Goal: Transaction & Acquisition: Purchase product/service

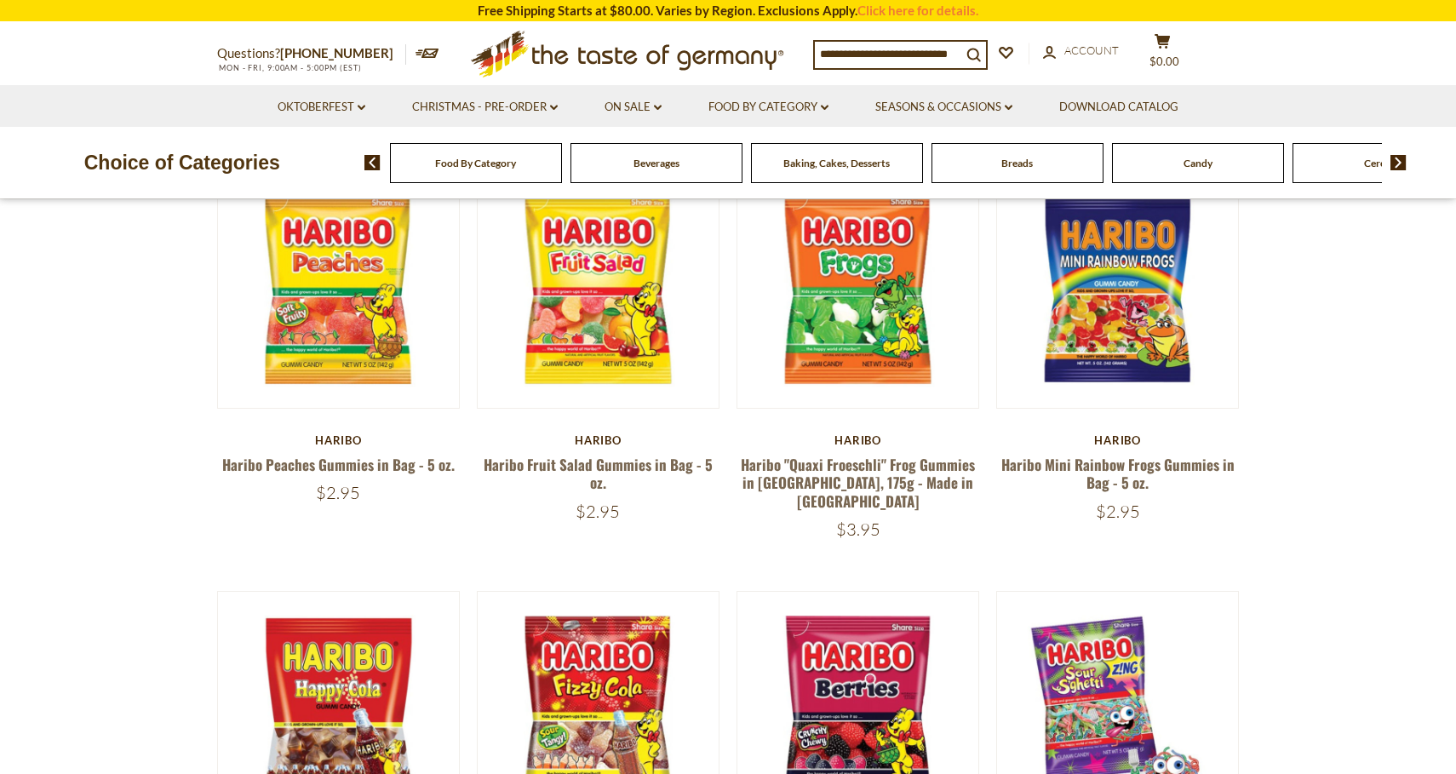
scroll to position [180, 0]
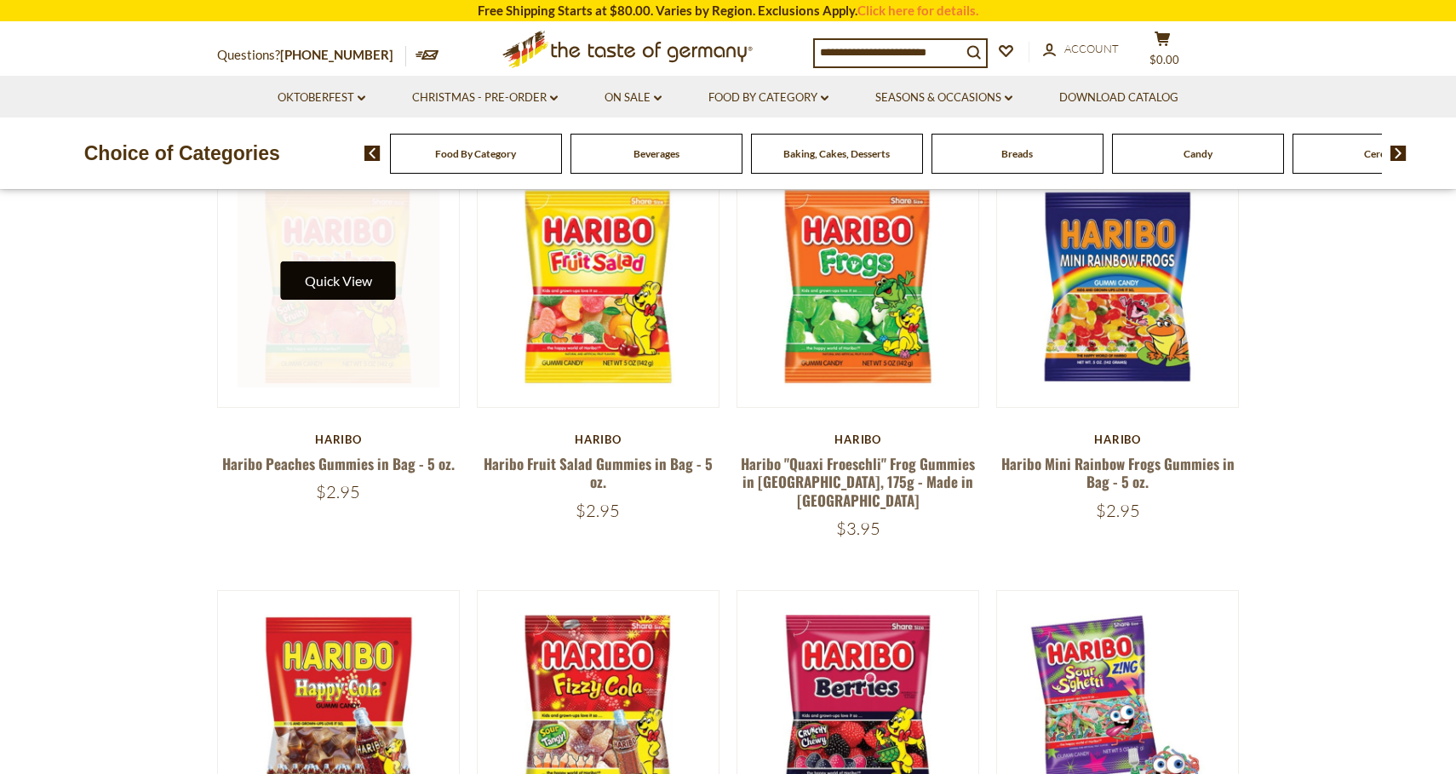
click at [327, 285] on button "Quick View" at bounding box center [338, 280] width 115 height 38
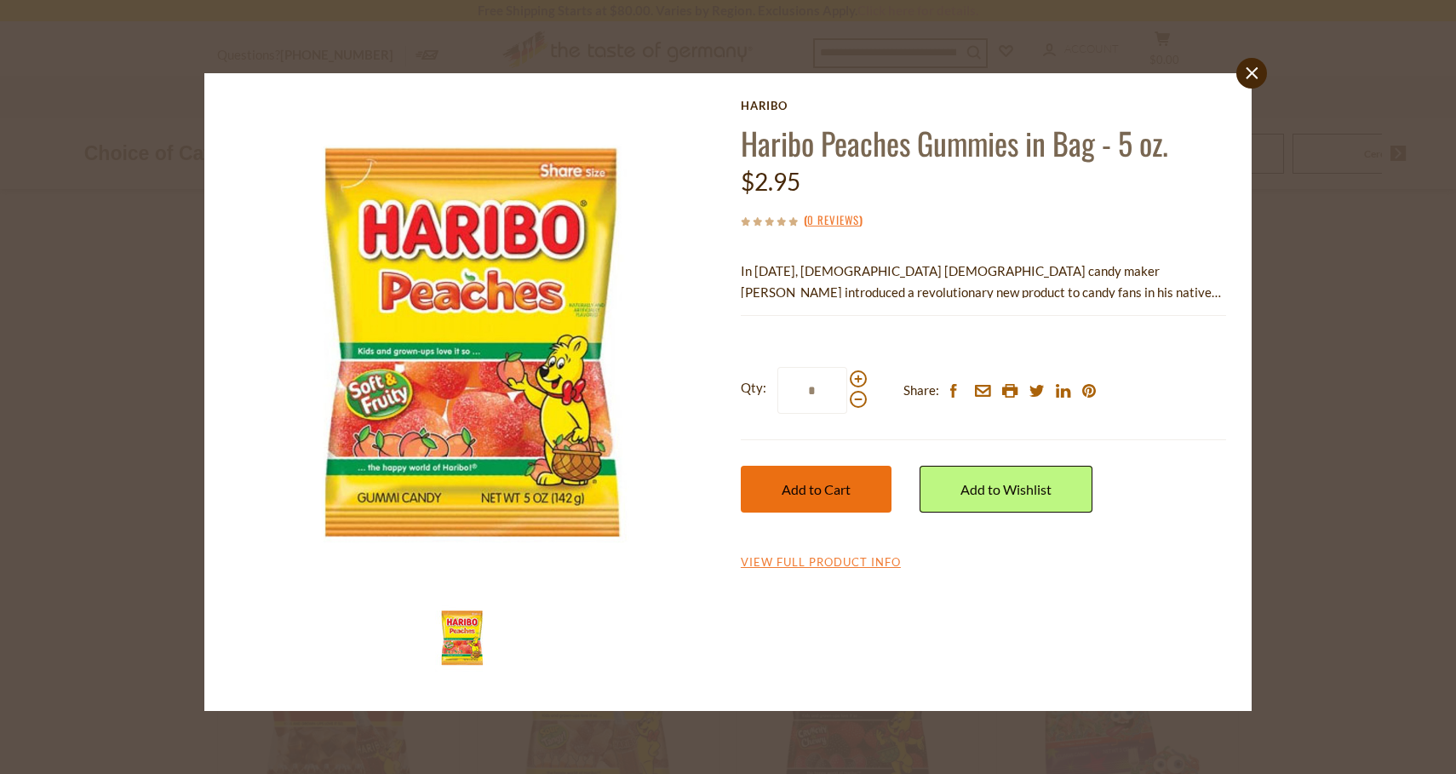
click at [846, 481] on span "Add to Cart" at bounding box center [816, 489] width 69 height 16
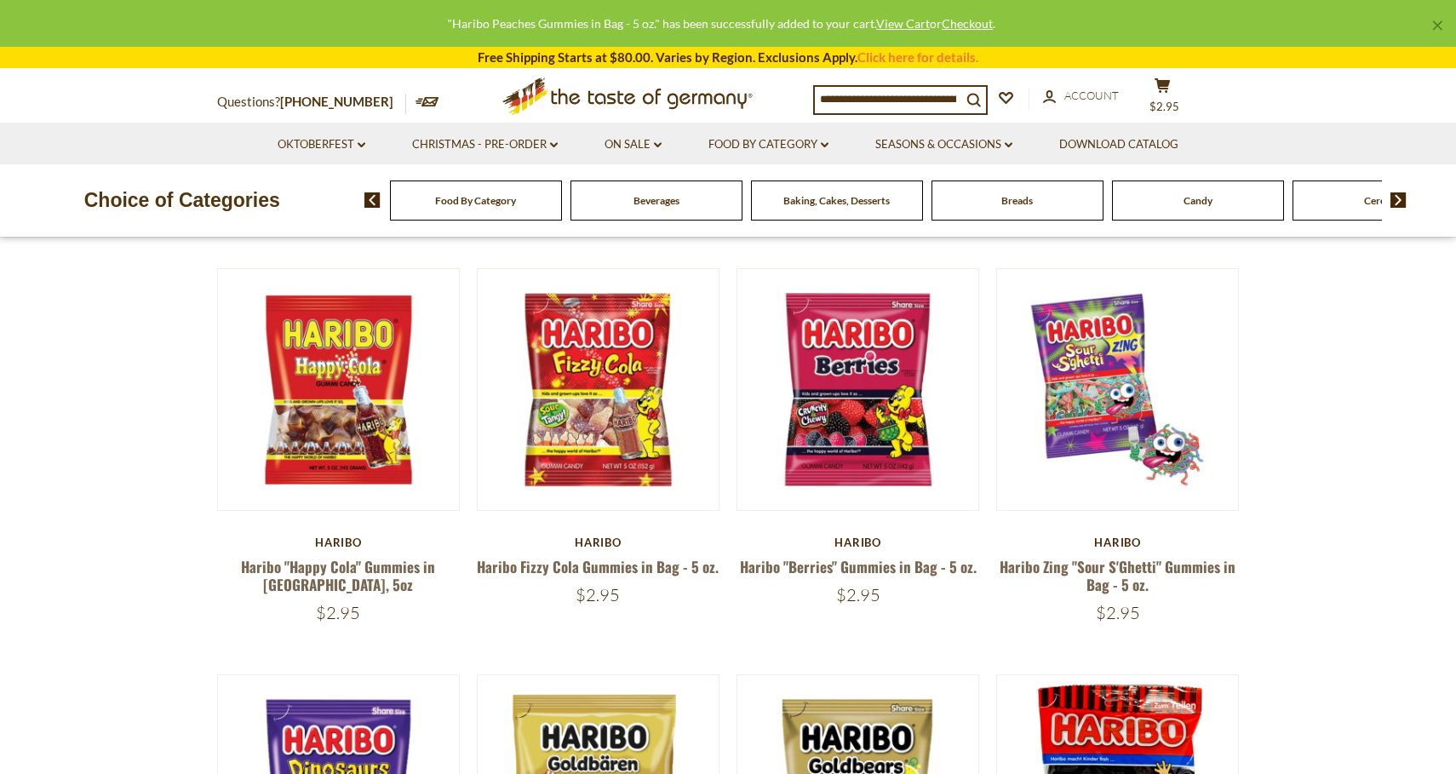
scroll to position [490, 0]
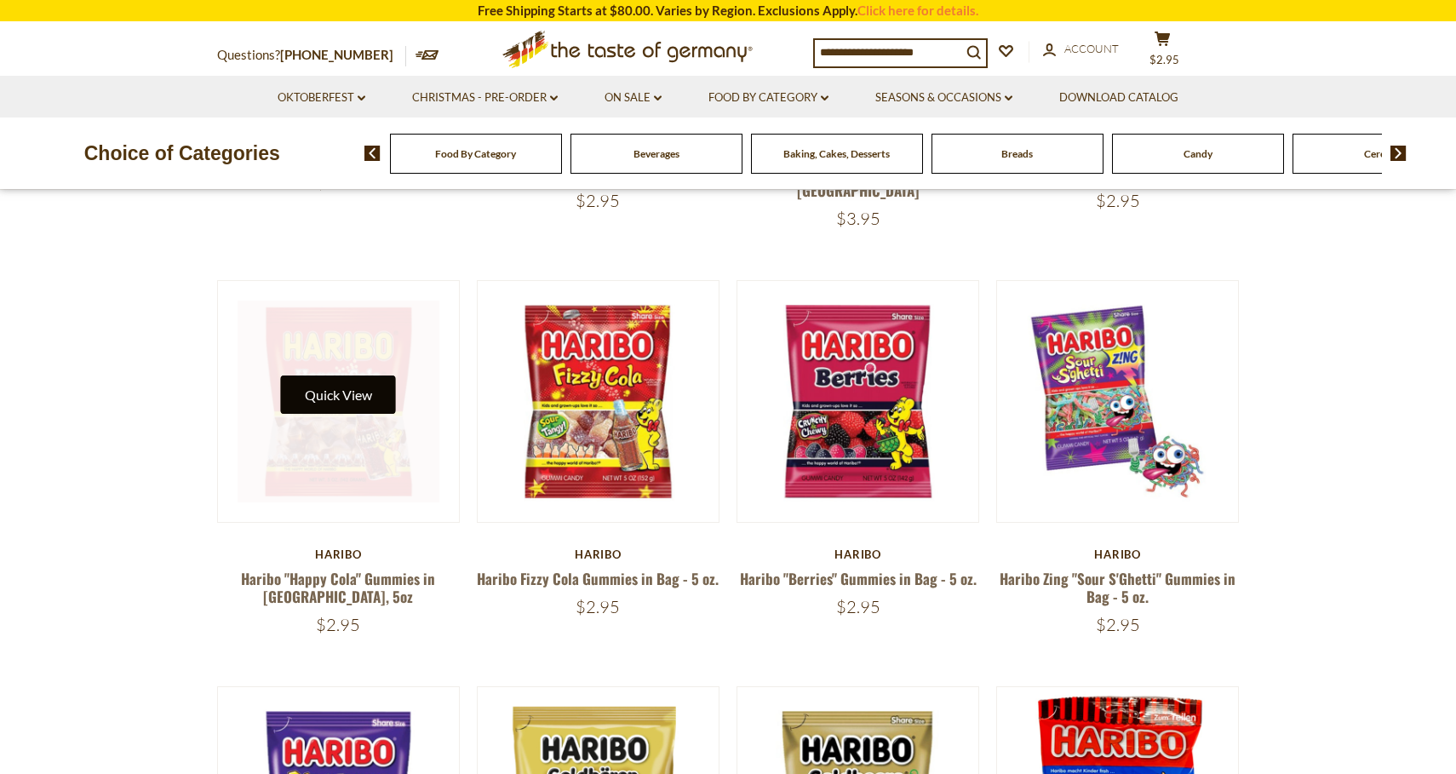
click at [339, 375] on button "Quick View" at bounding box center [338, 394] width 115 height 38
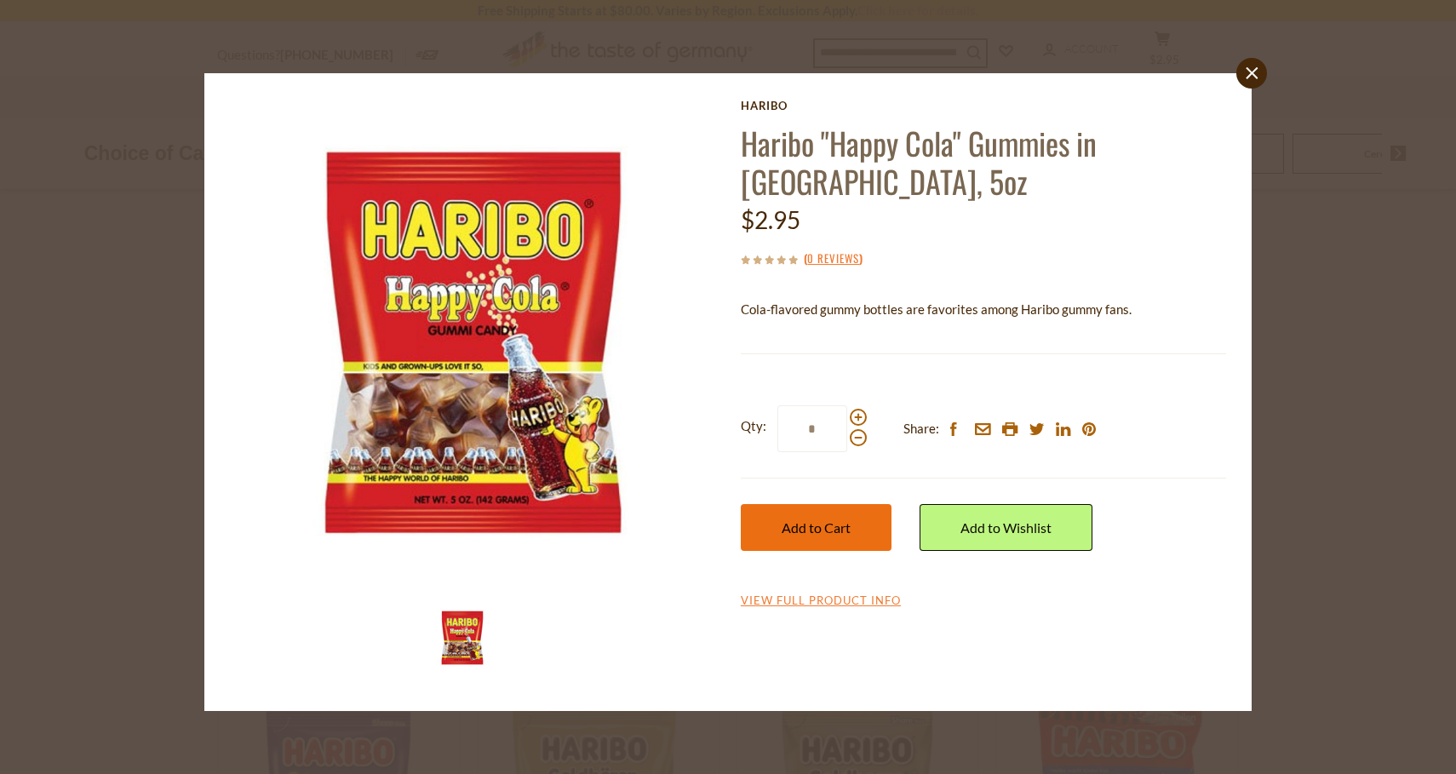
click at [761, 504] on button "Add to Cart" at bounding box center [816, 527] width 151 height 47
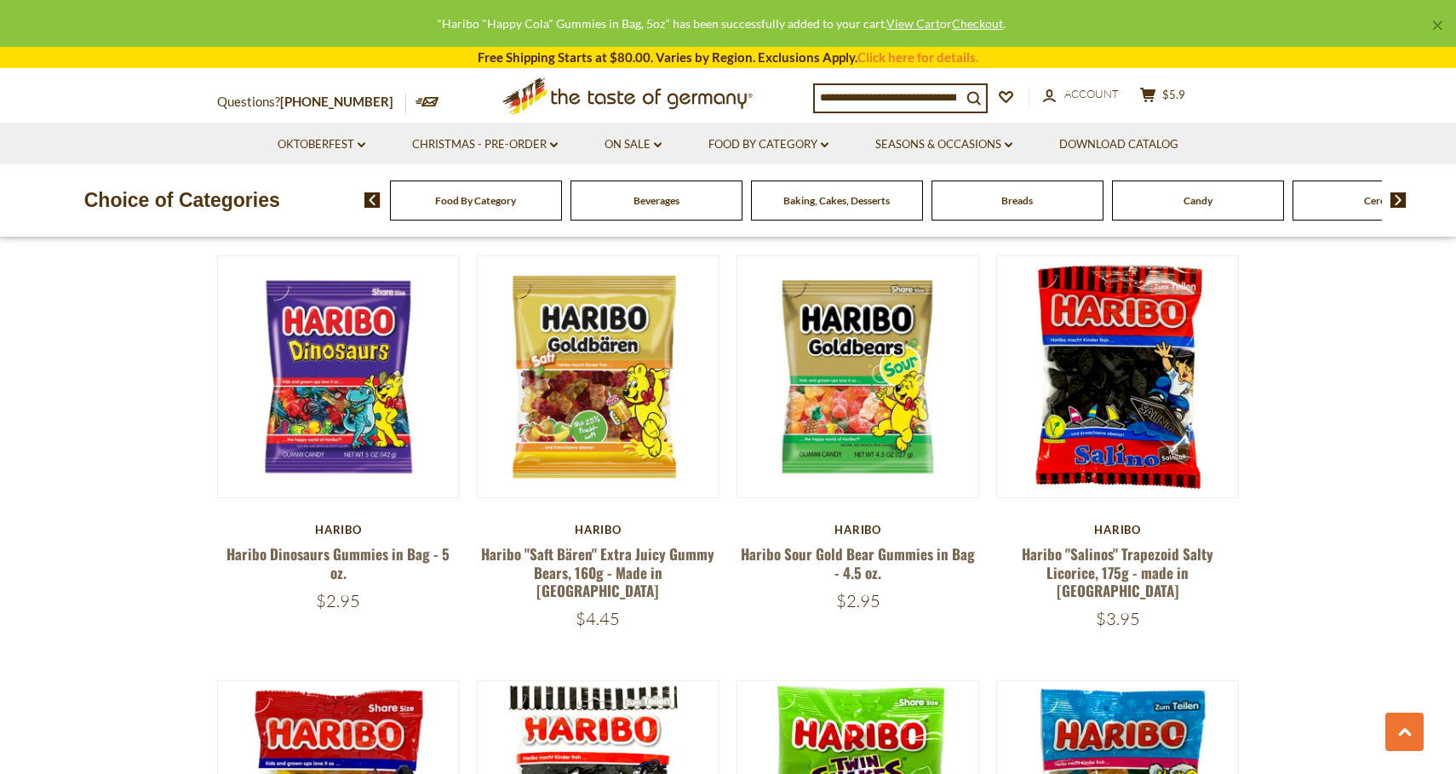
scroll to position [925, 0]
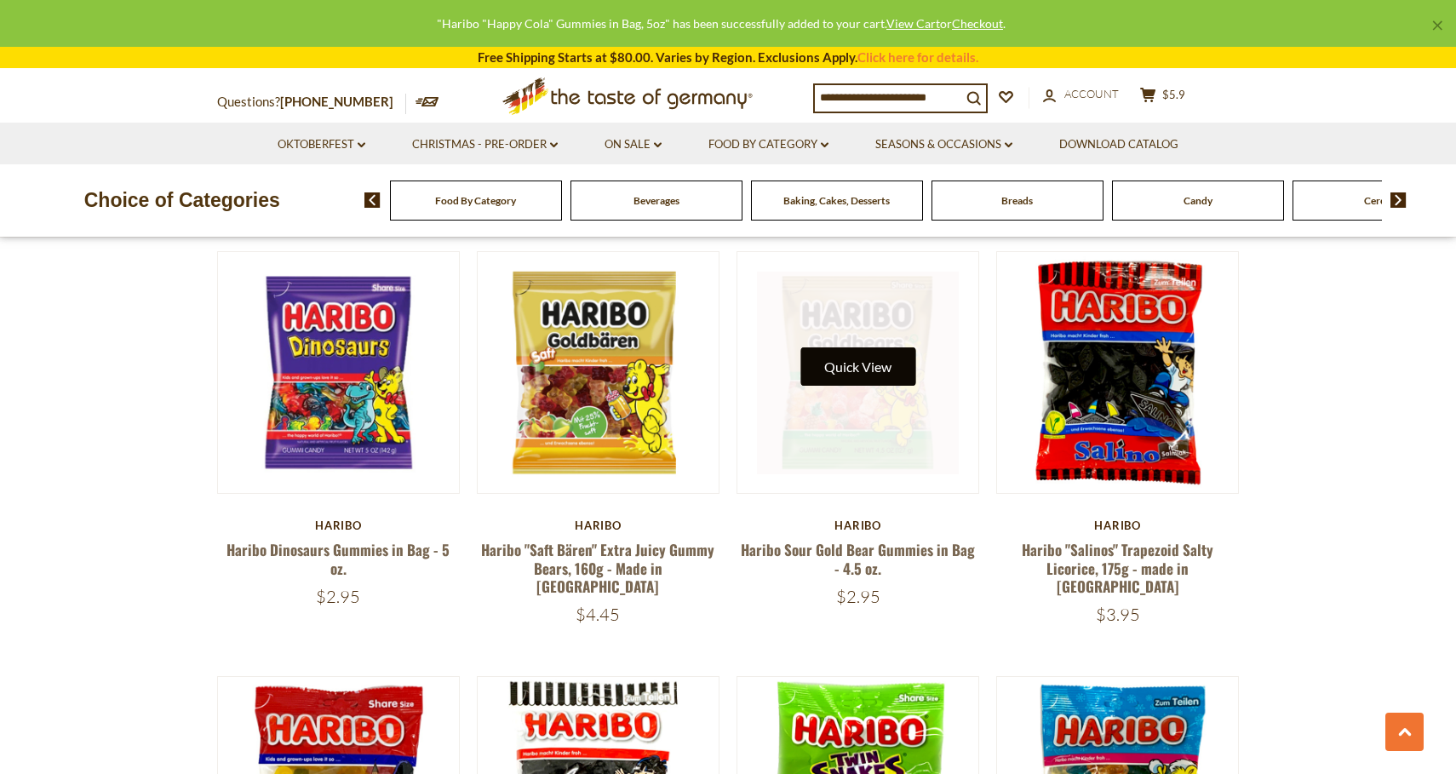
click at [852, 347] on button "Quick View" at bounding box center [857, 366] width 115 height 38
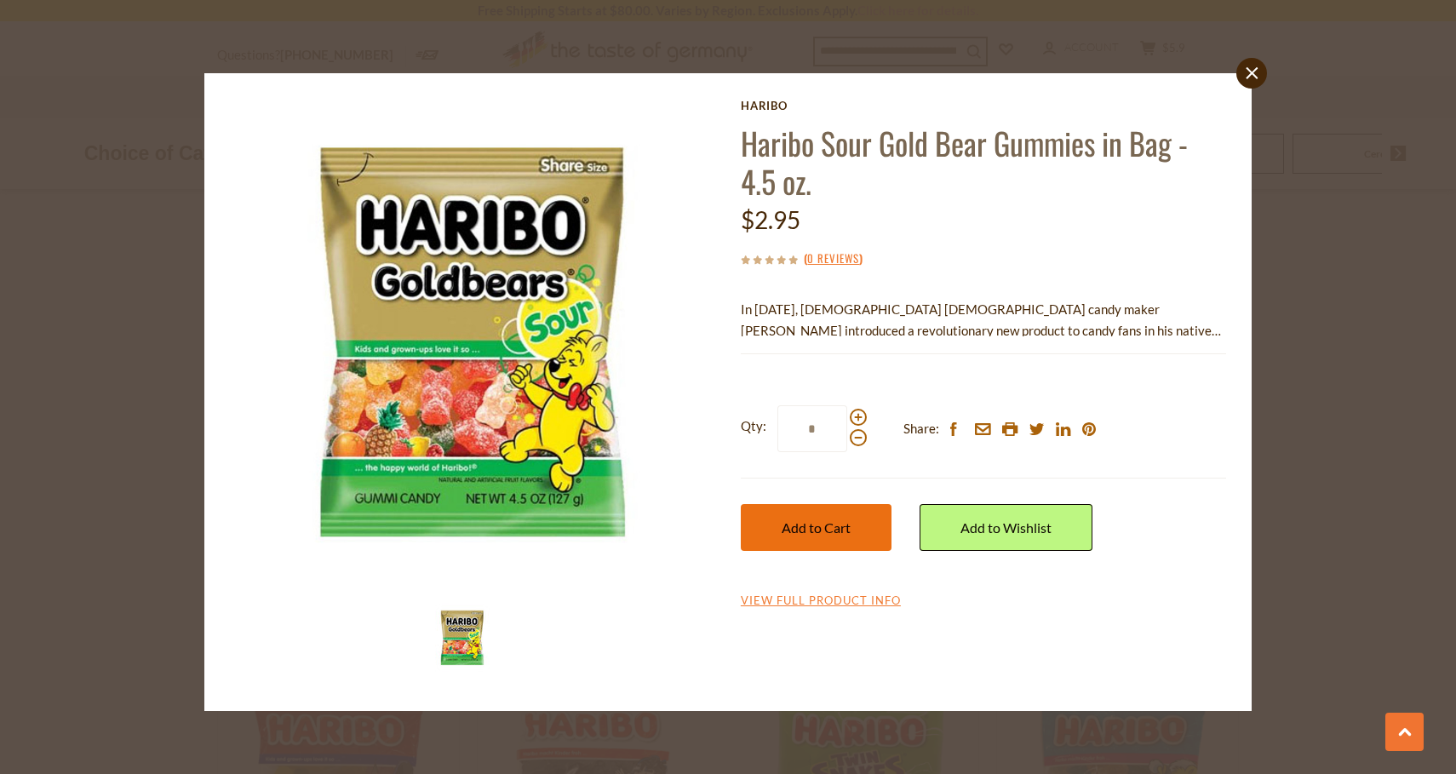
click at [786, 515] on button "Add to Cart" at bounding box center [816, 527] width 151 height 47
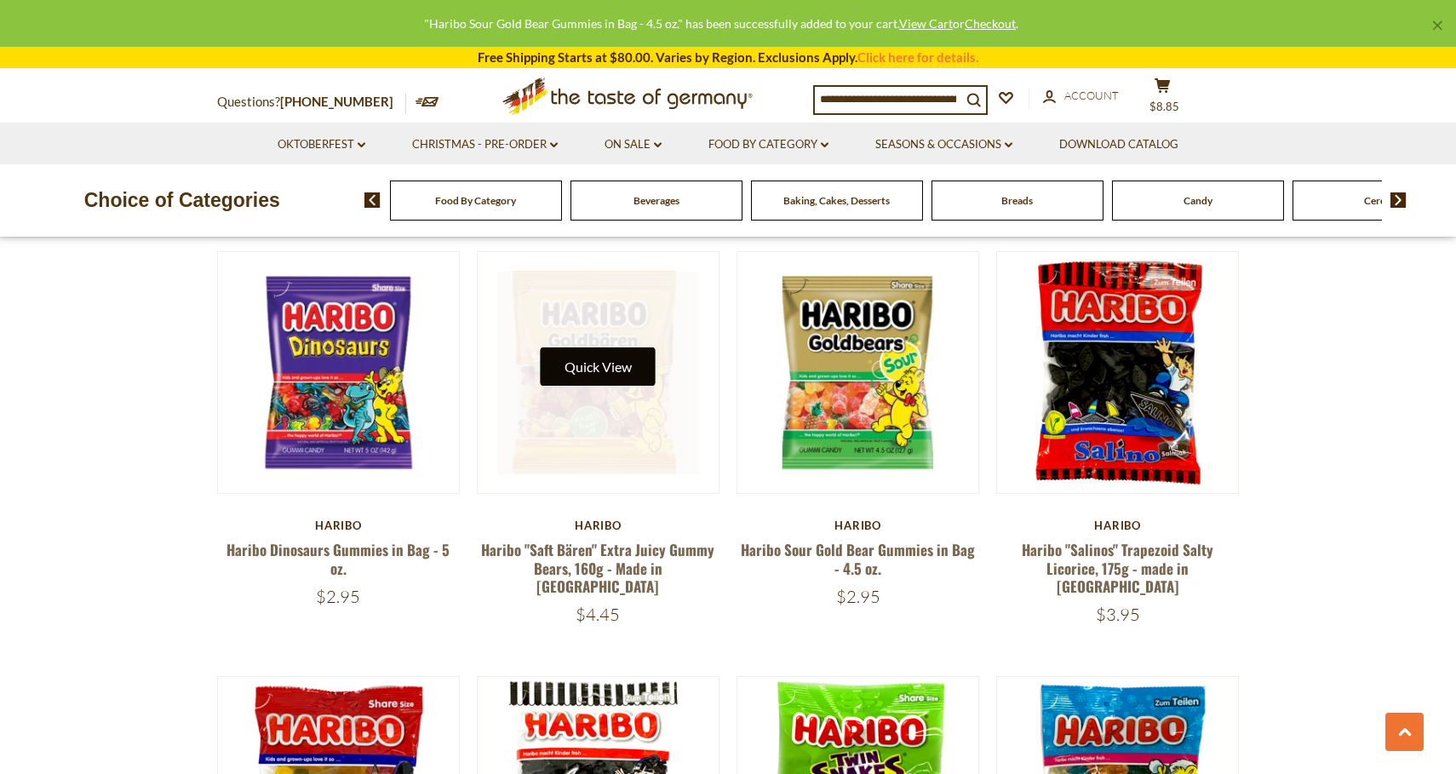
click at [614, 349] on button "Quick View" at bounding box center [598, 366] width 115 height 38
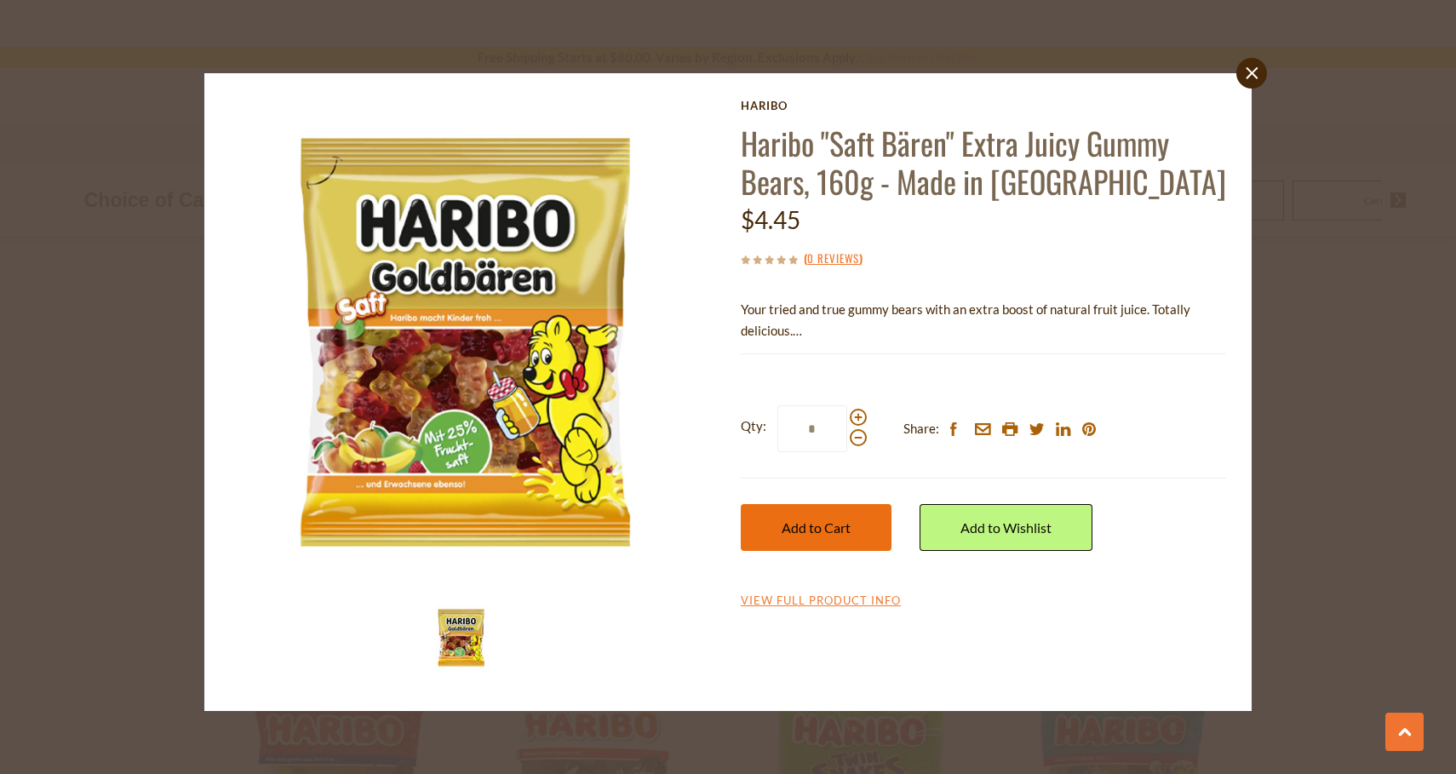
click at [760, 513] on button "Add to Cart" at bounding box center [816, 527] width 151 height 47
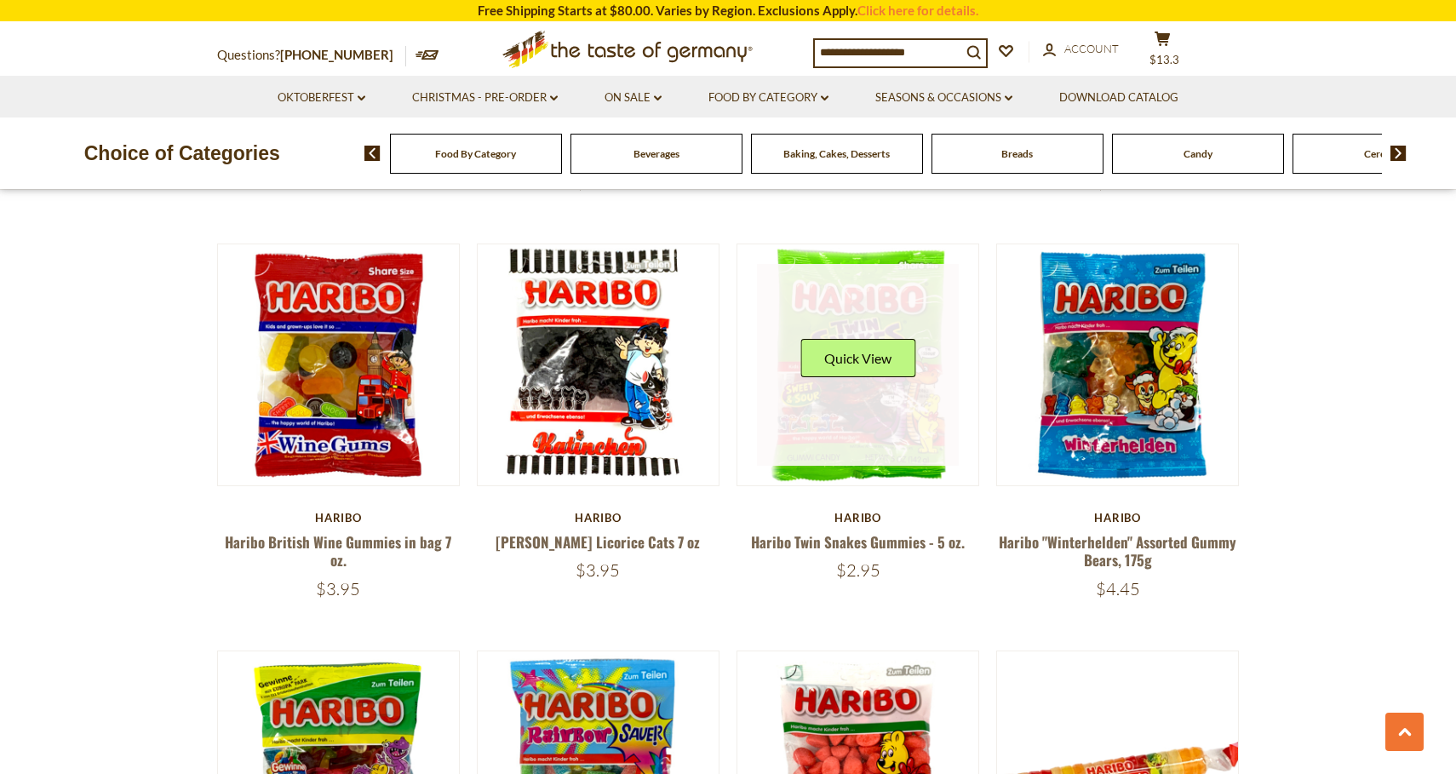
scroll to position [1361, 0]
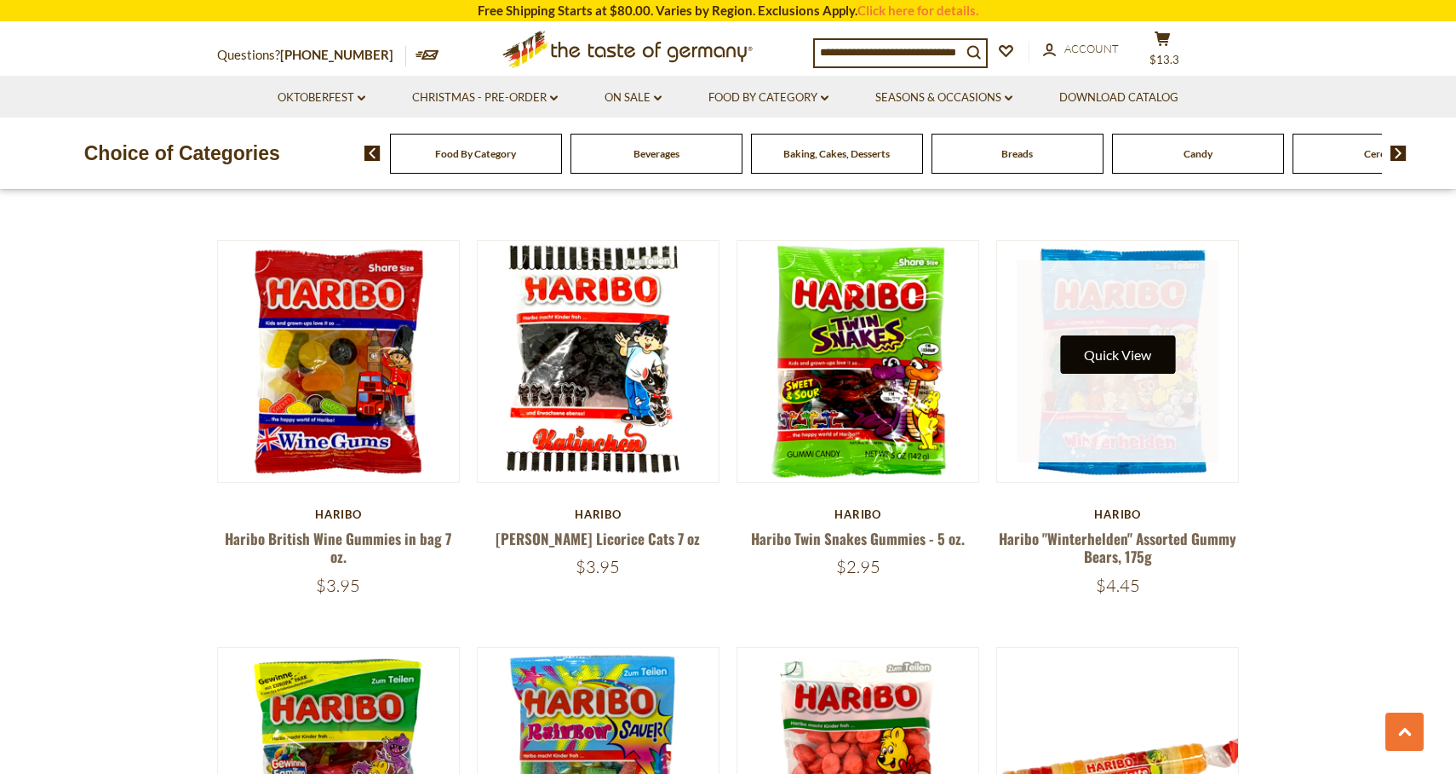
click at [1107, 335] on button "Quick View" at bounding box center [1117, 354] width 115 height 38
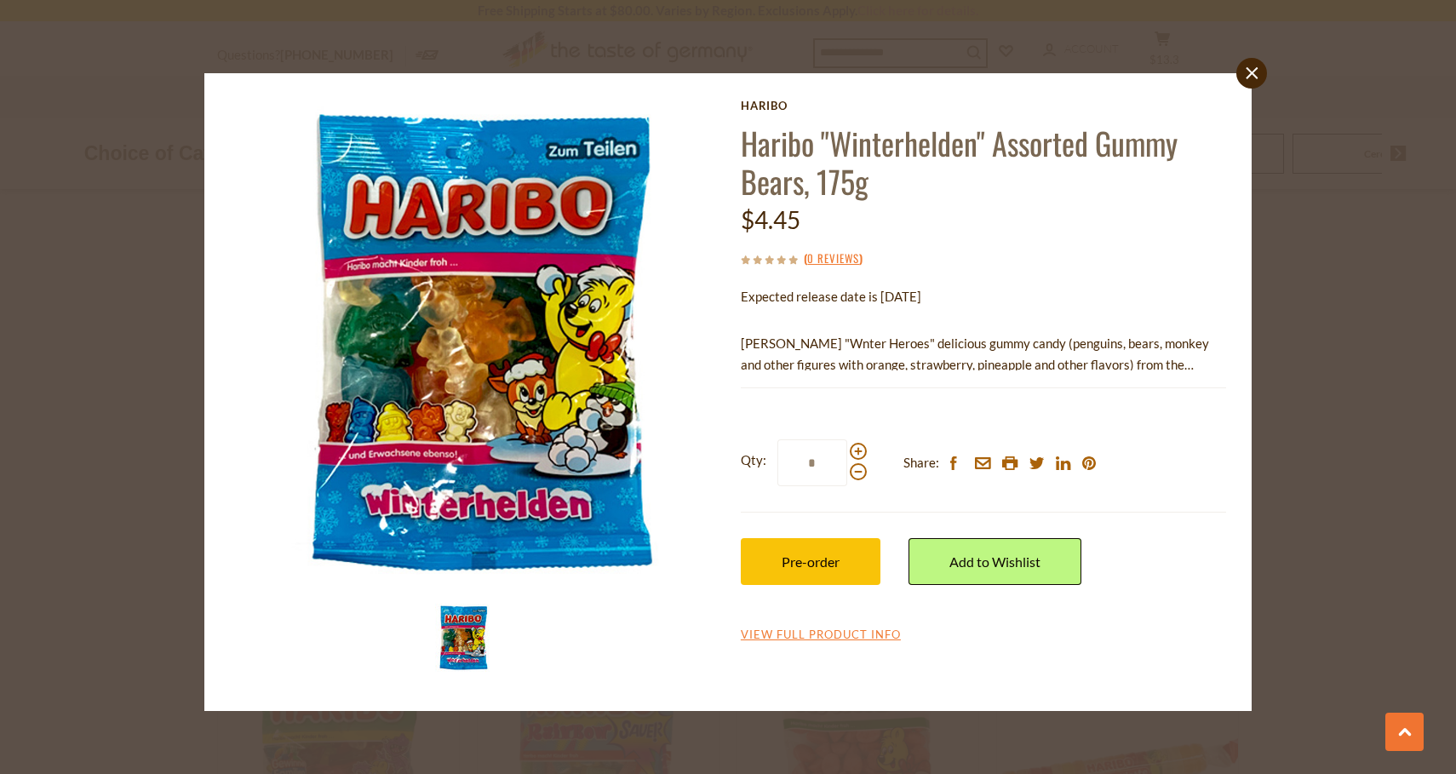
click at [1298, 360] on div "close Haribo Haribo "Winterhelden" Assorted Gummy Bears, 175g $4.45 ( 0 Reviews…" at bounding box center [728, 387] width 1456 height 774
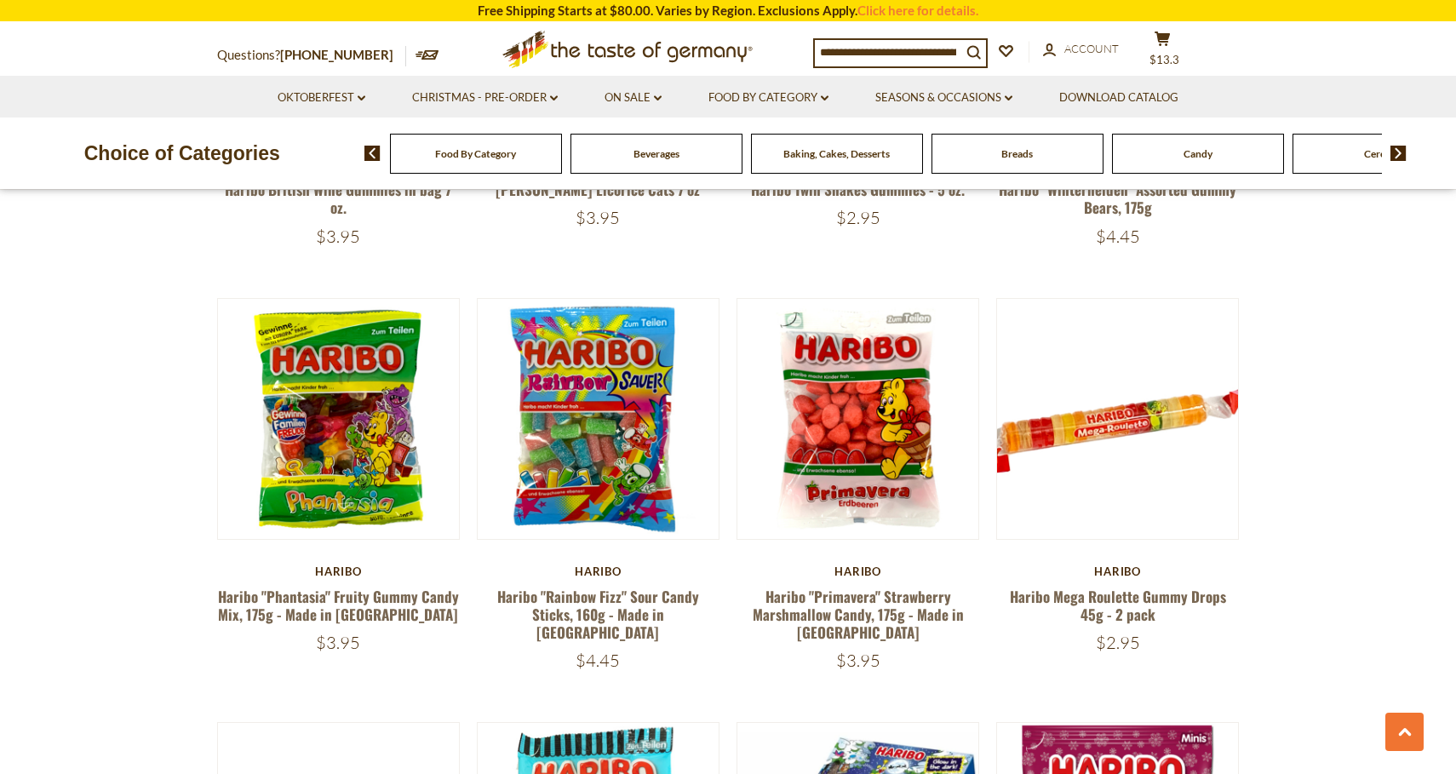
scroll to position [1711, 0]
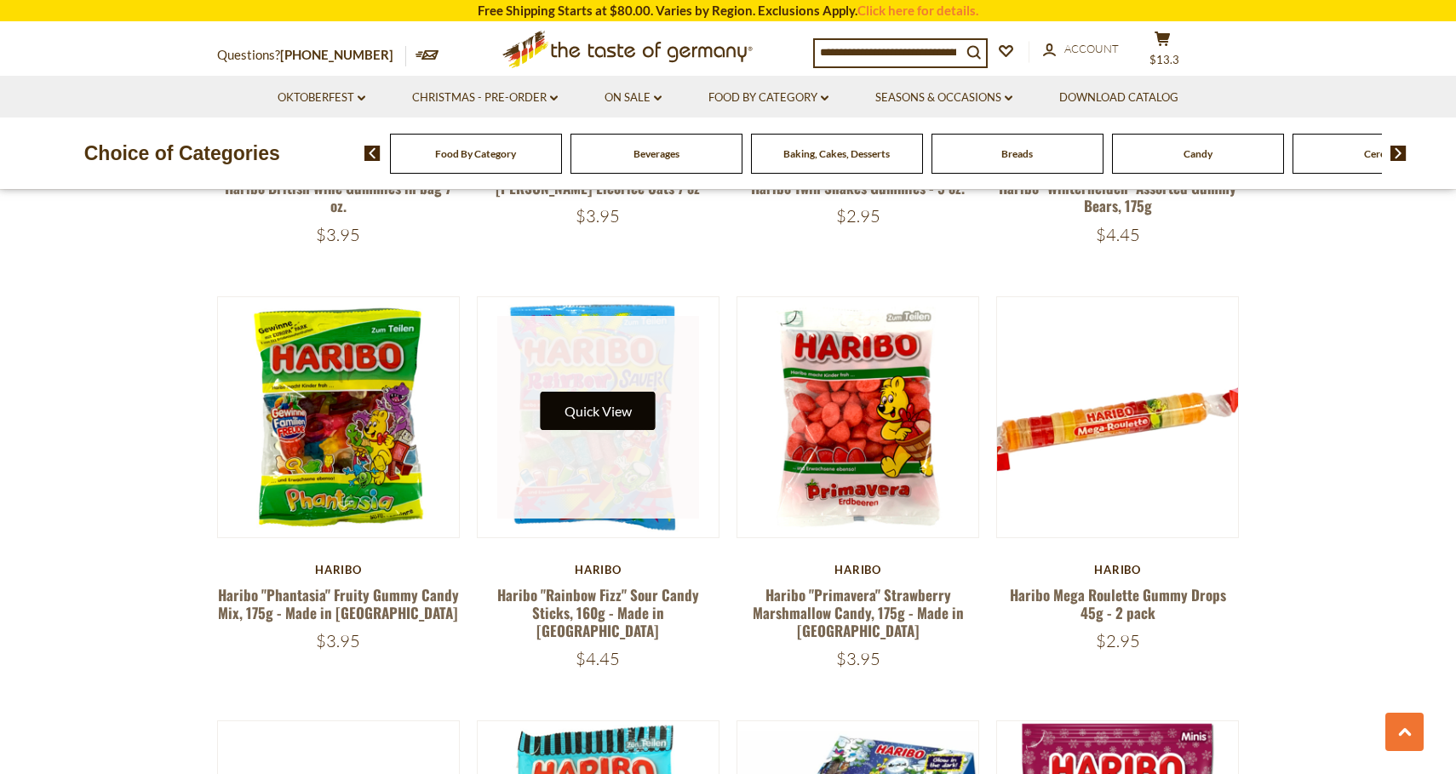
click at [598, 392] on button "Quick View" at bounding box center [598, 411] width 115 height 38
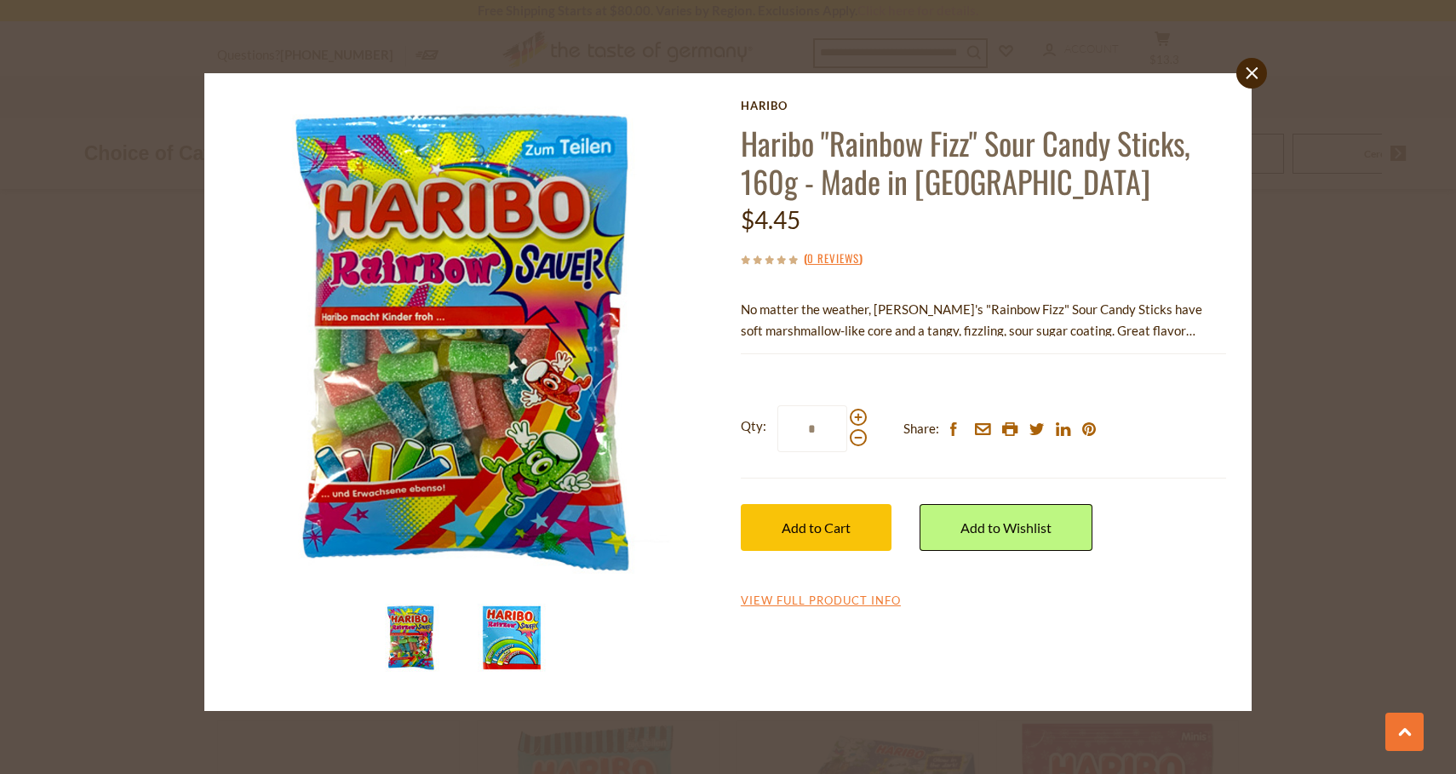
click at [496, 633] on img at bounding box center [512, 638] width 68 height 68
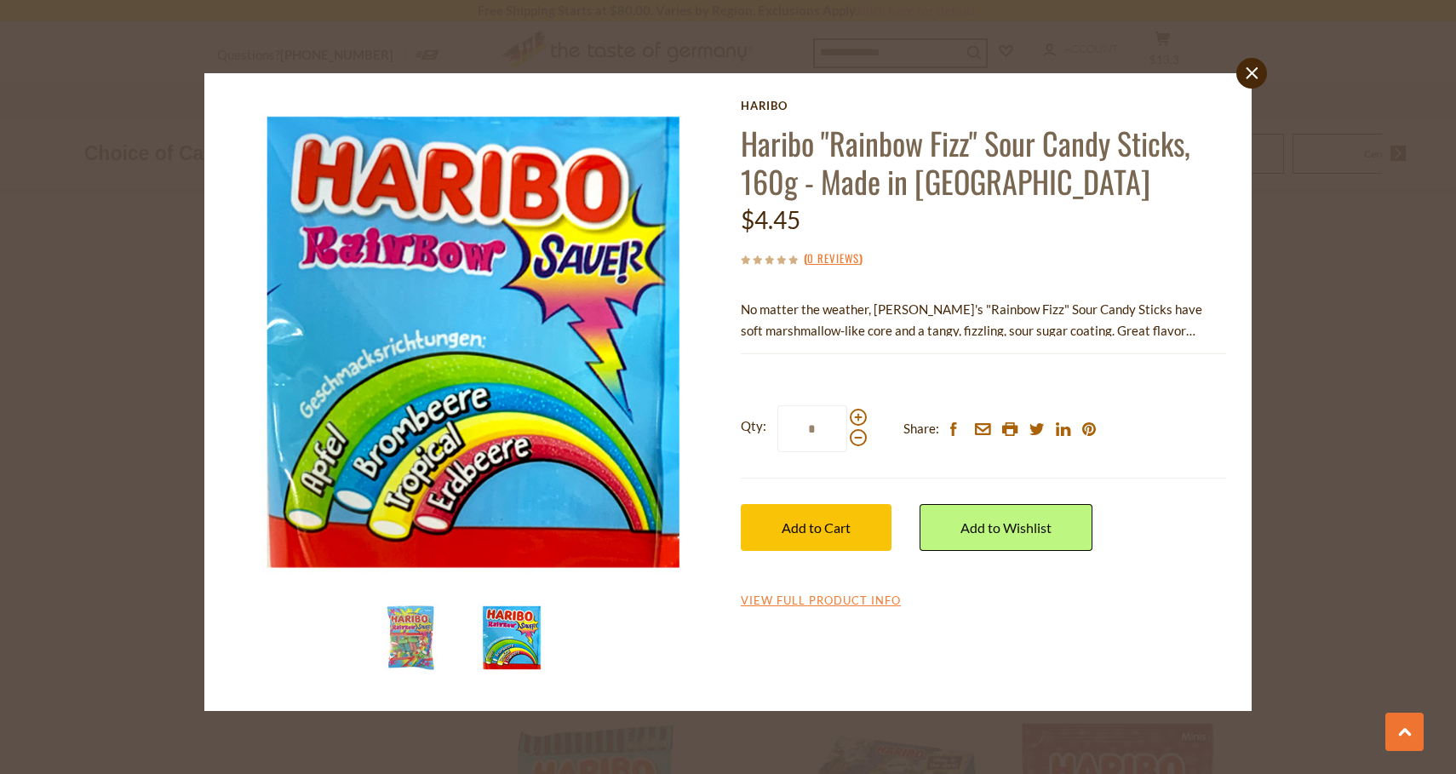
click at [1312, 252] on div "close Haribo Haribo "Rainbow Fizz" Sour Candy Sticks, 160g - Made in Germany $4…" at bounding box center [728, 387] width 1456 height 774
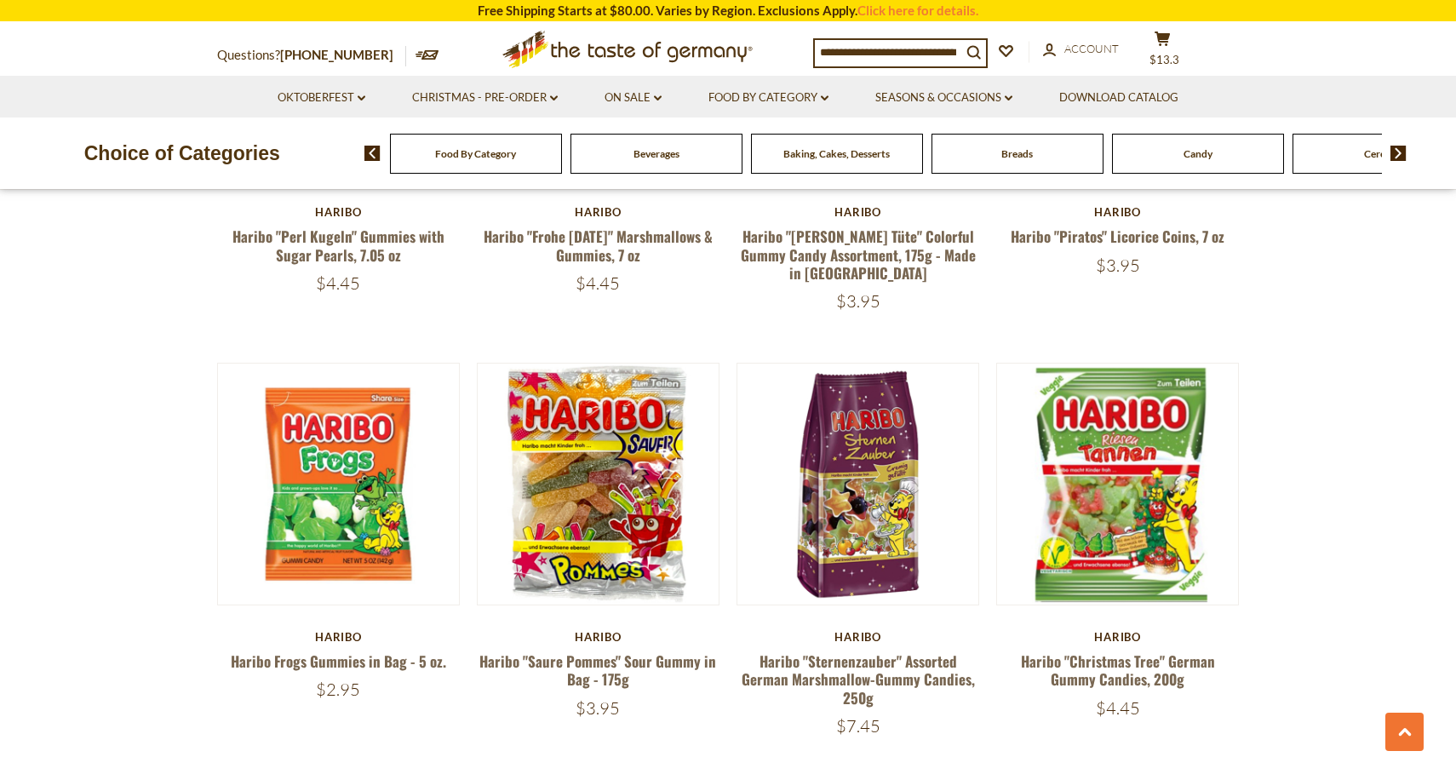
scroll to position [2937, 0]
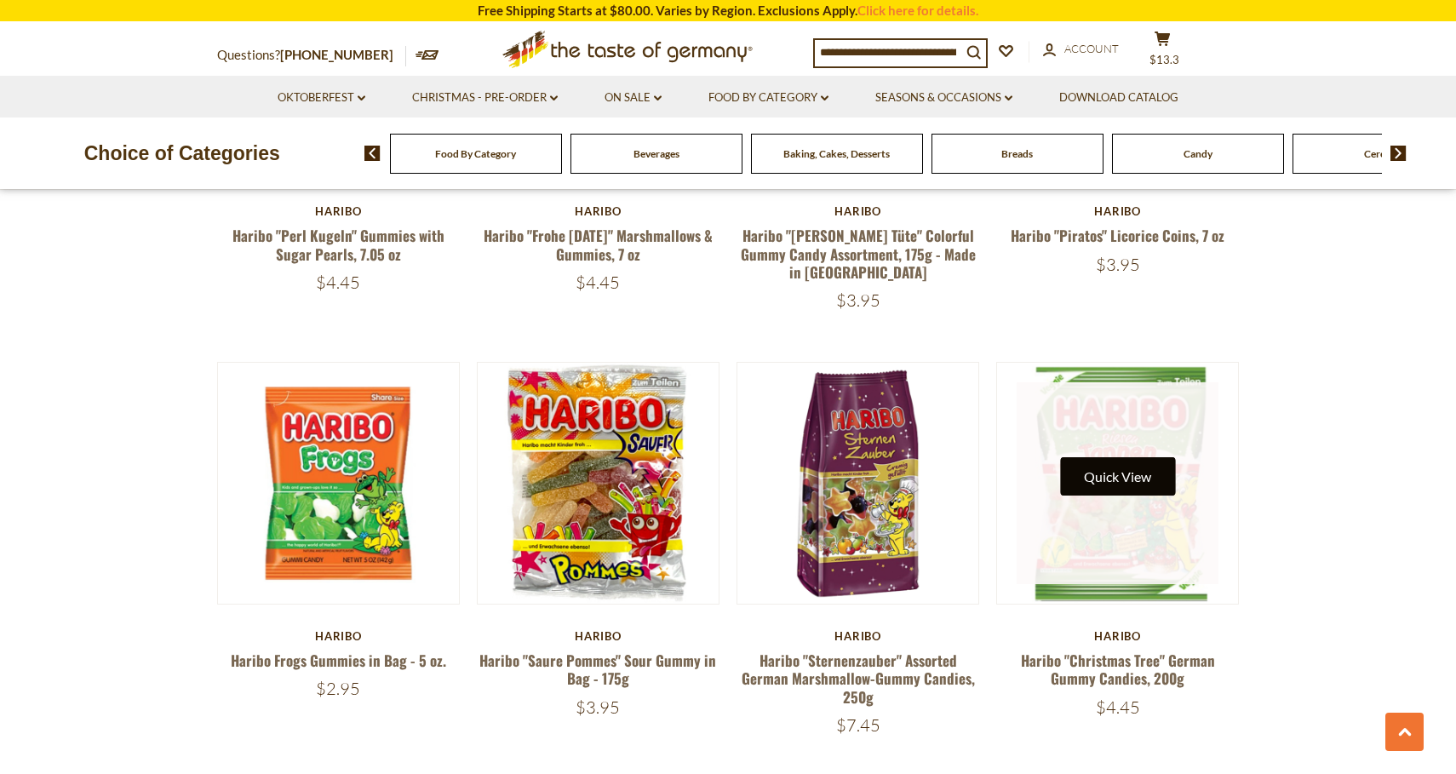
click at [1111, 457] on button "Quick View" at bounding box center [1117, 476] width 115 height 38
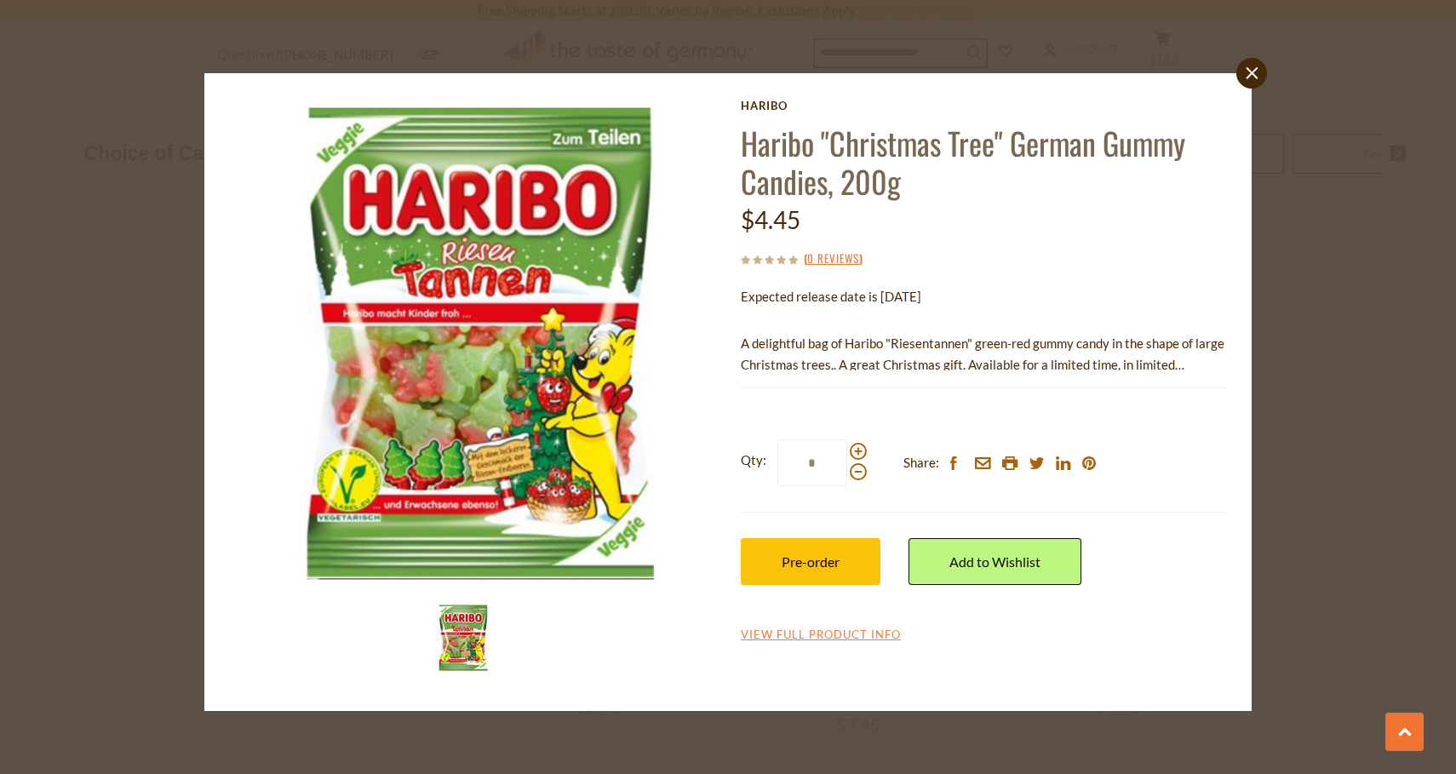
click at [1321, 220] on div "close Haribo Haribo "Christmas Tree" German Gummy Candies, 200g $4.45 ( 0 Revie…" at bounding box center [728, 387] width 1456 height 774
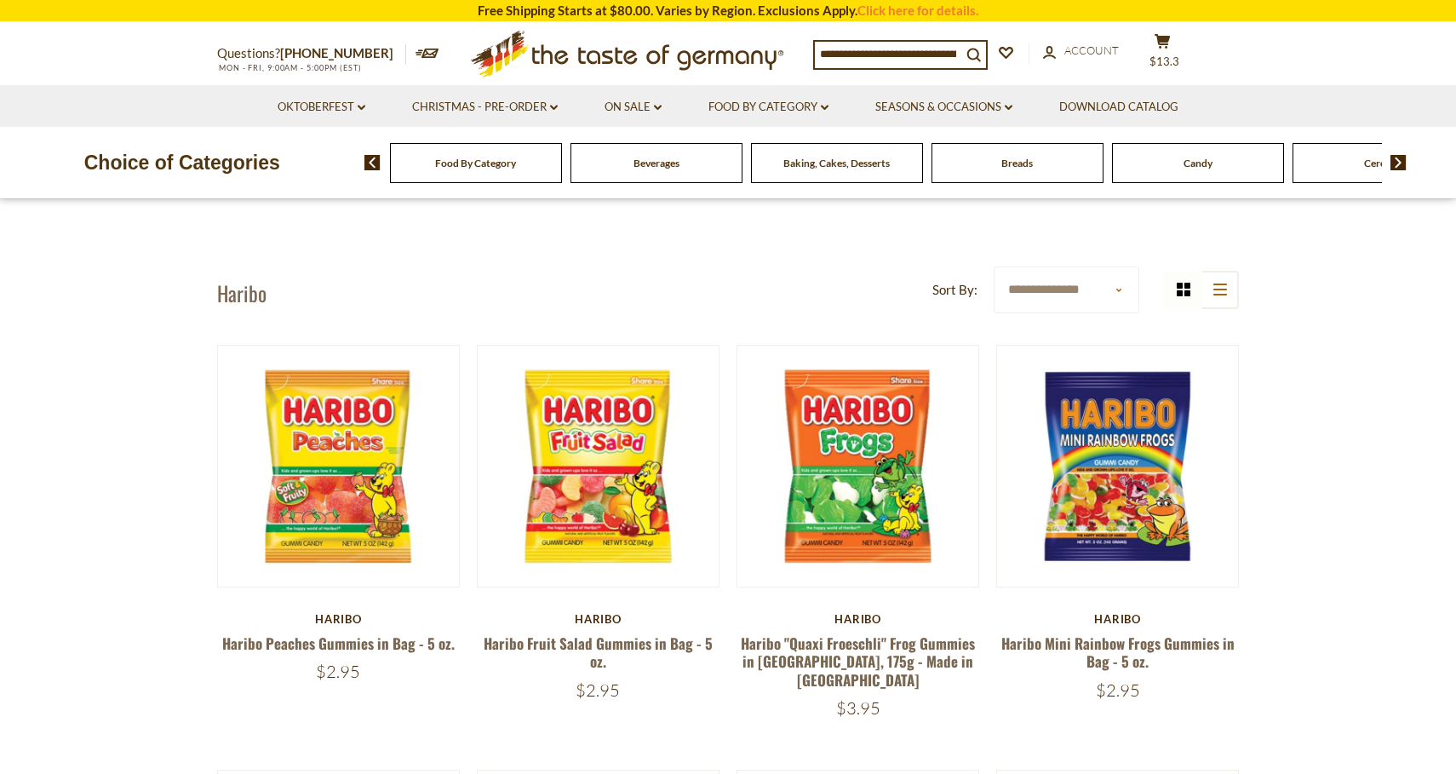
scroll to position [0, 0]
select select "**********"
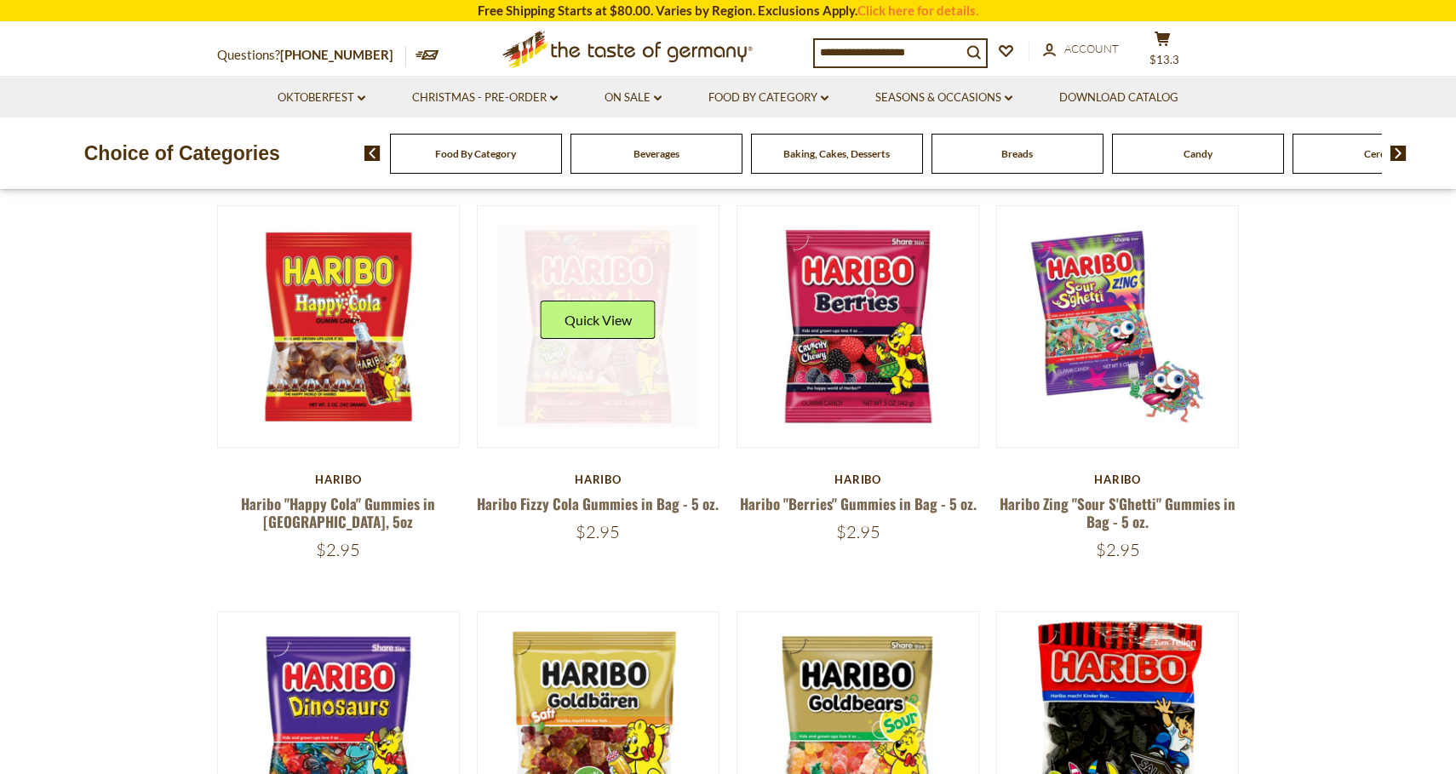
scroll to position [781, 0]
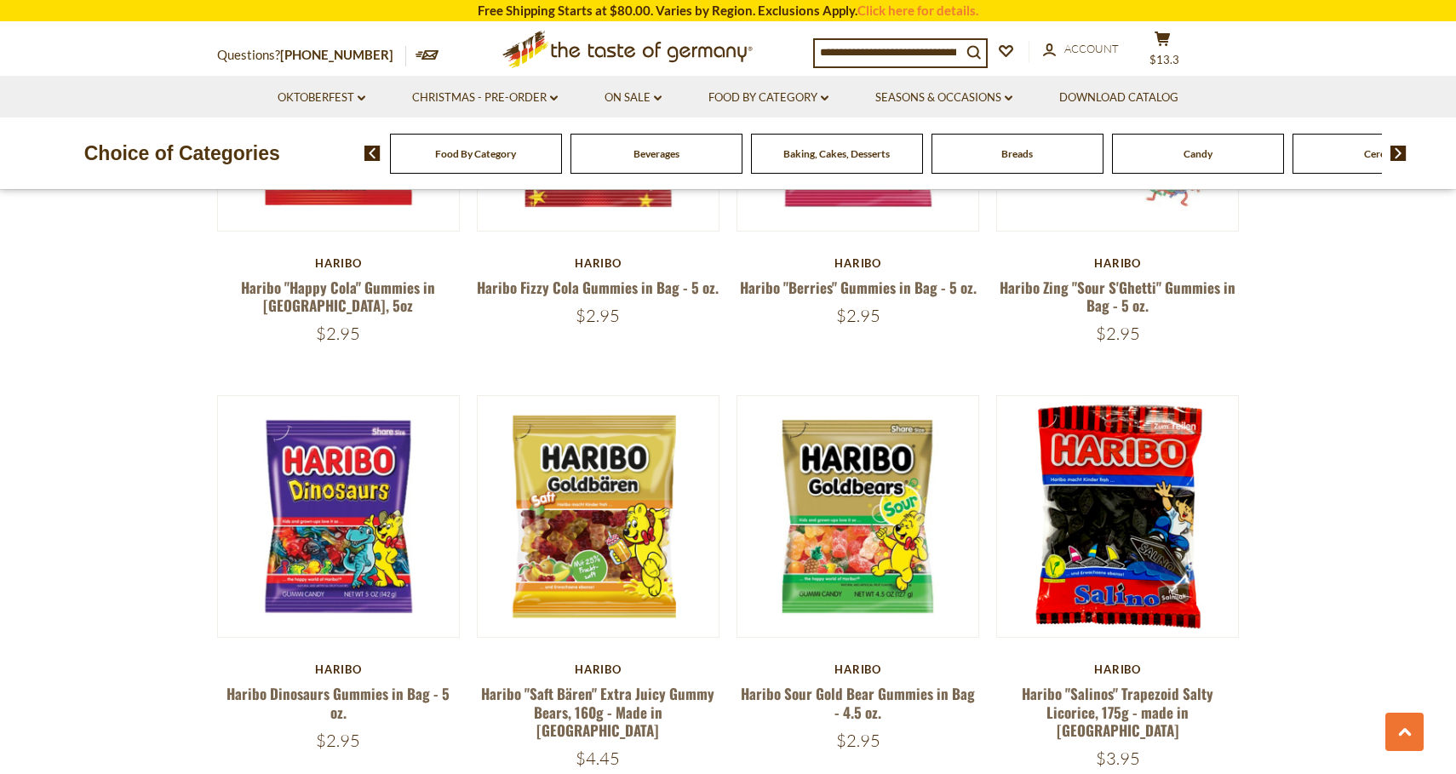
click at [868, 40] on input at bounding box center [888, 52] width 146 height 24
type input "**********"
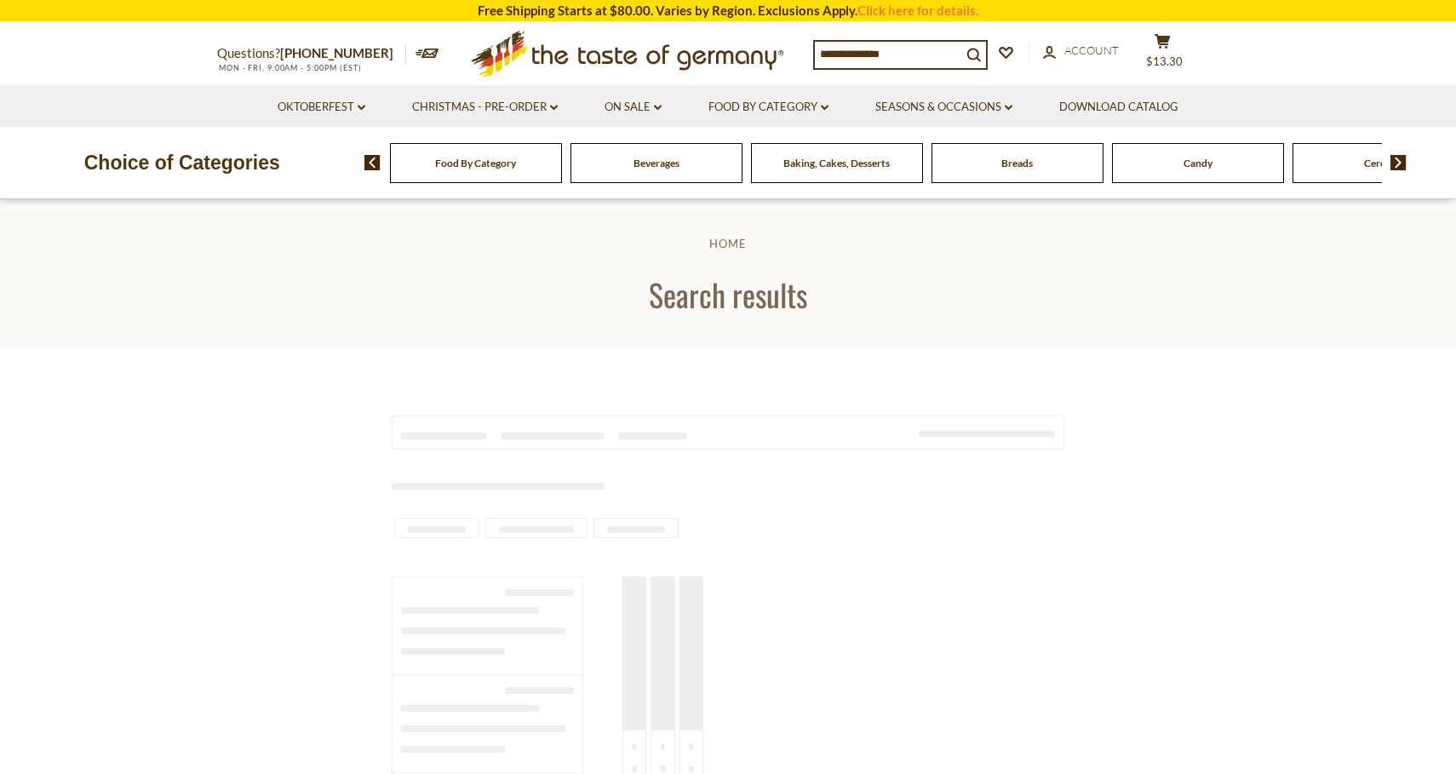
type input "**********"
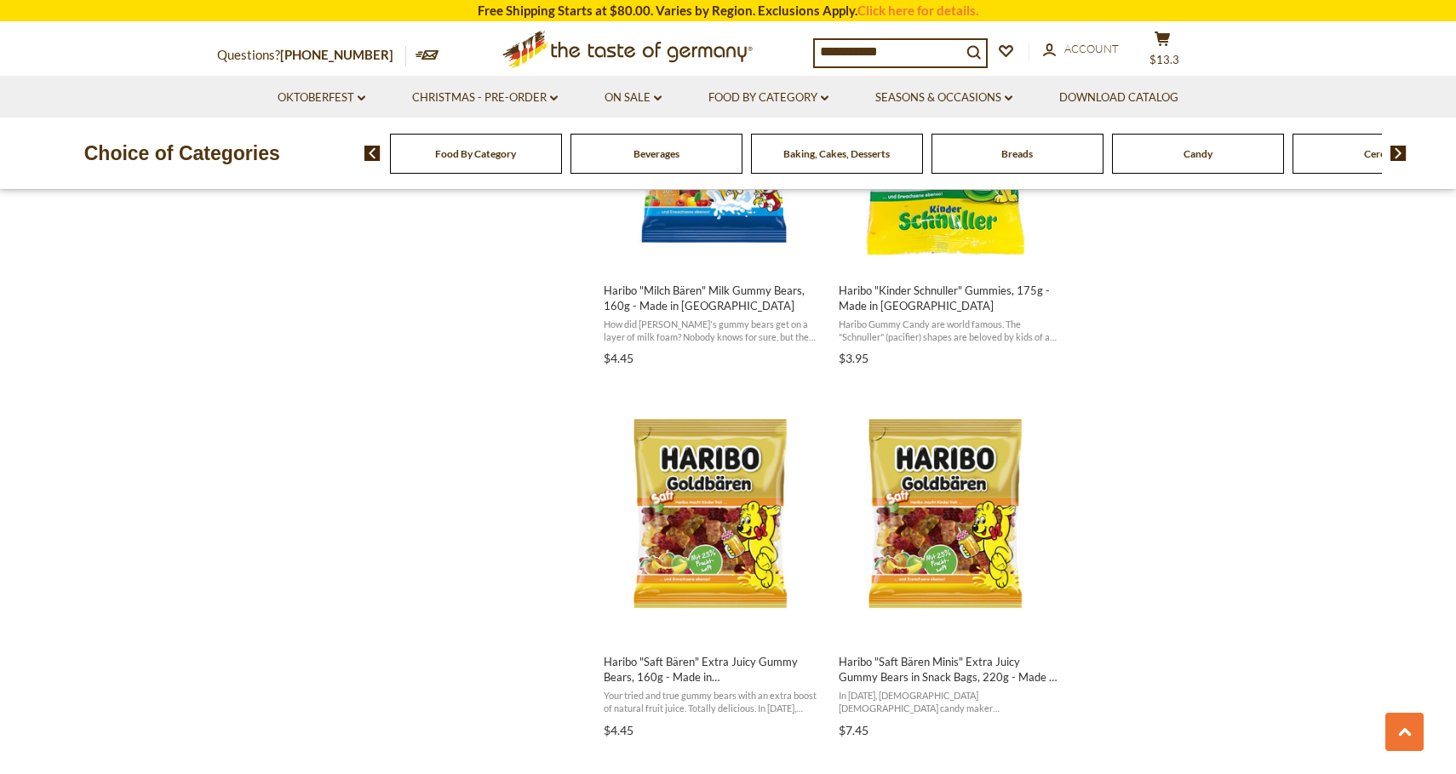
scroll to position [1338, 0]
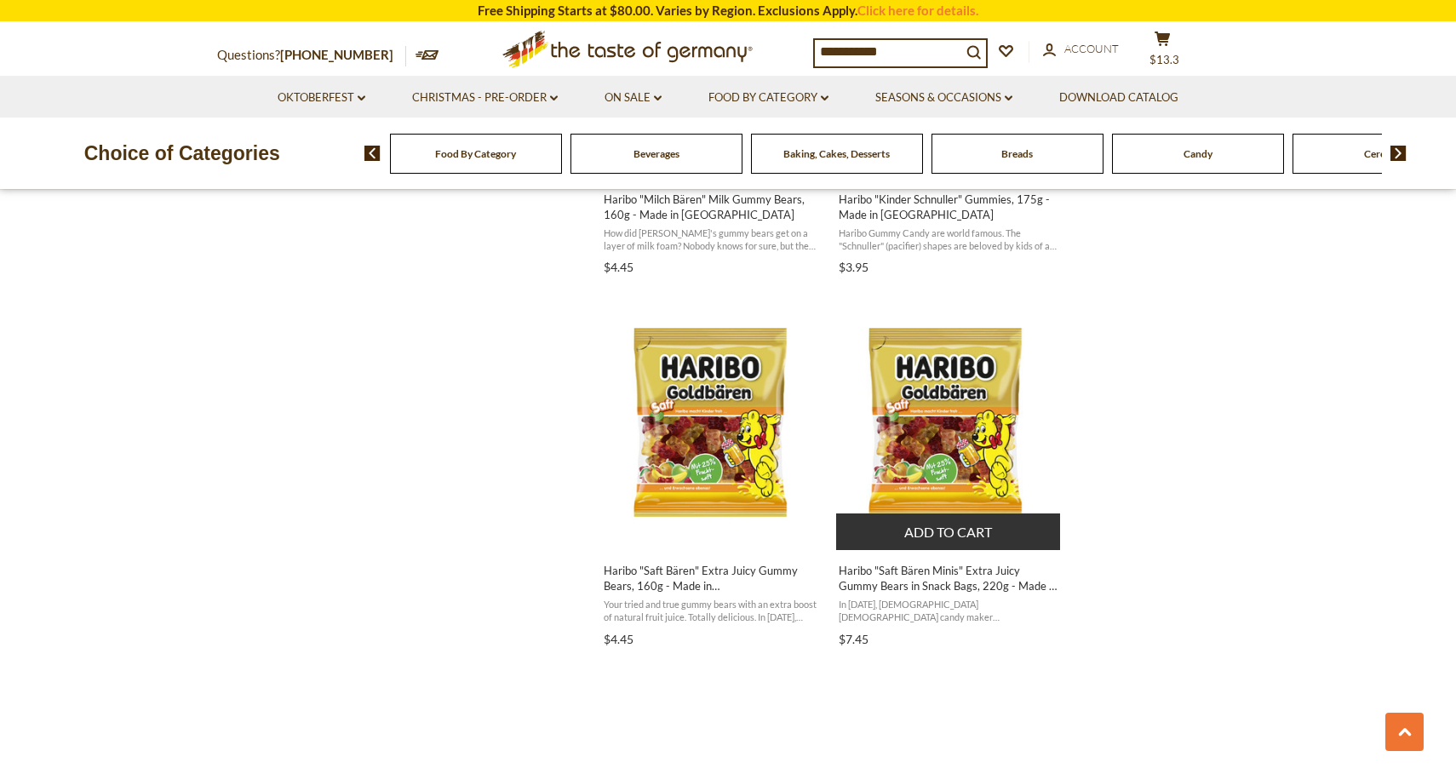
click at [901, 528] on button "Add to cart" at bounding box center [948, 531] width 224 height 37
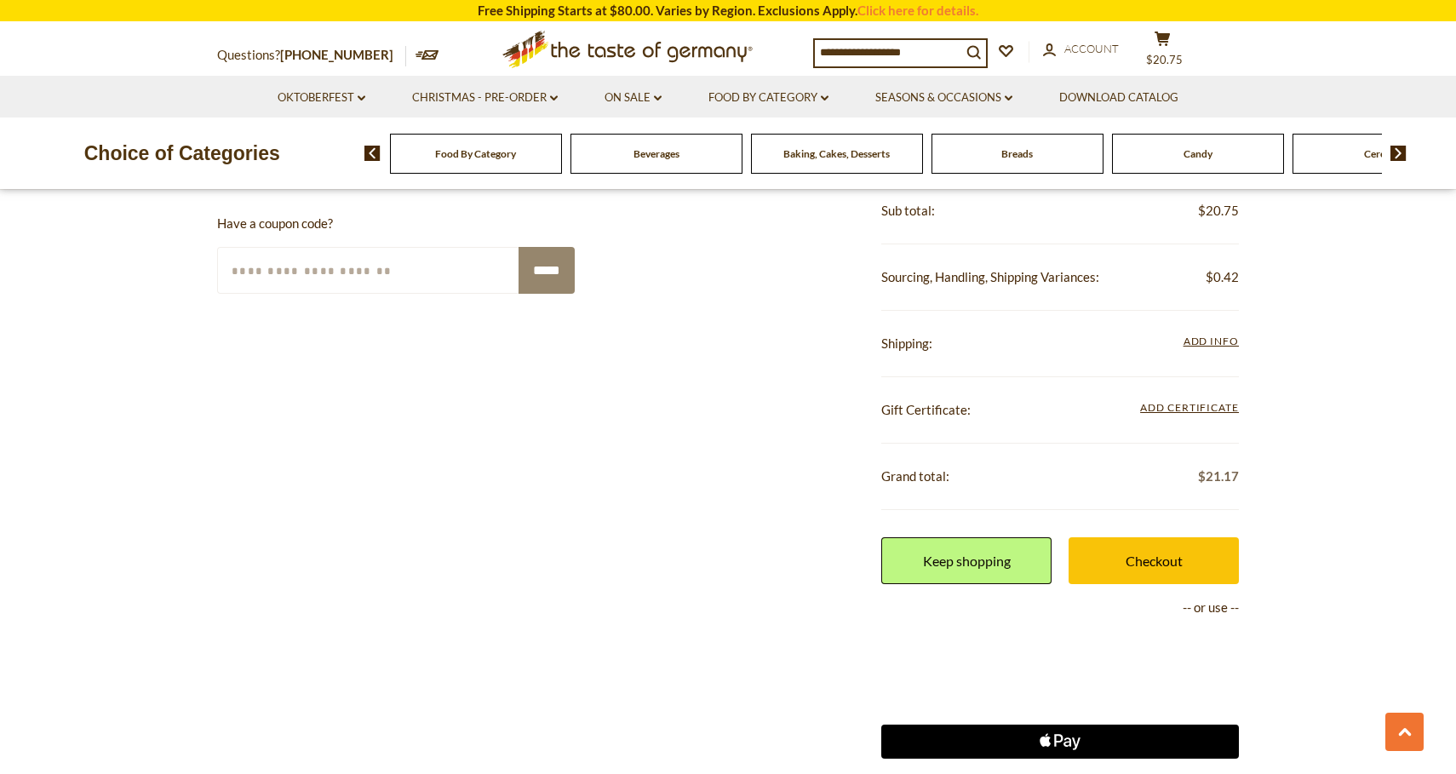
scroll to position [926, 0]
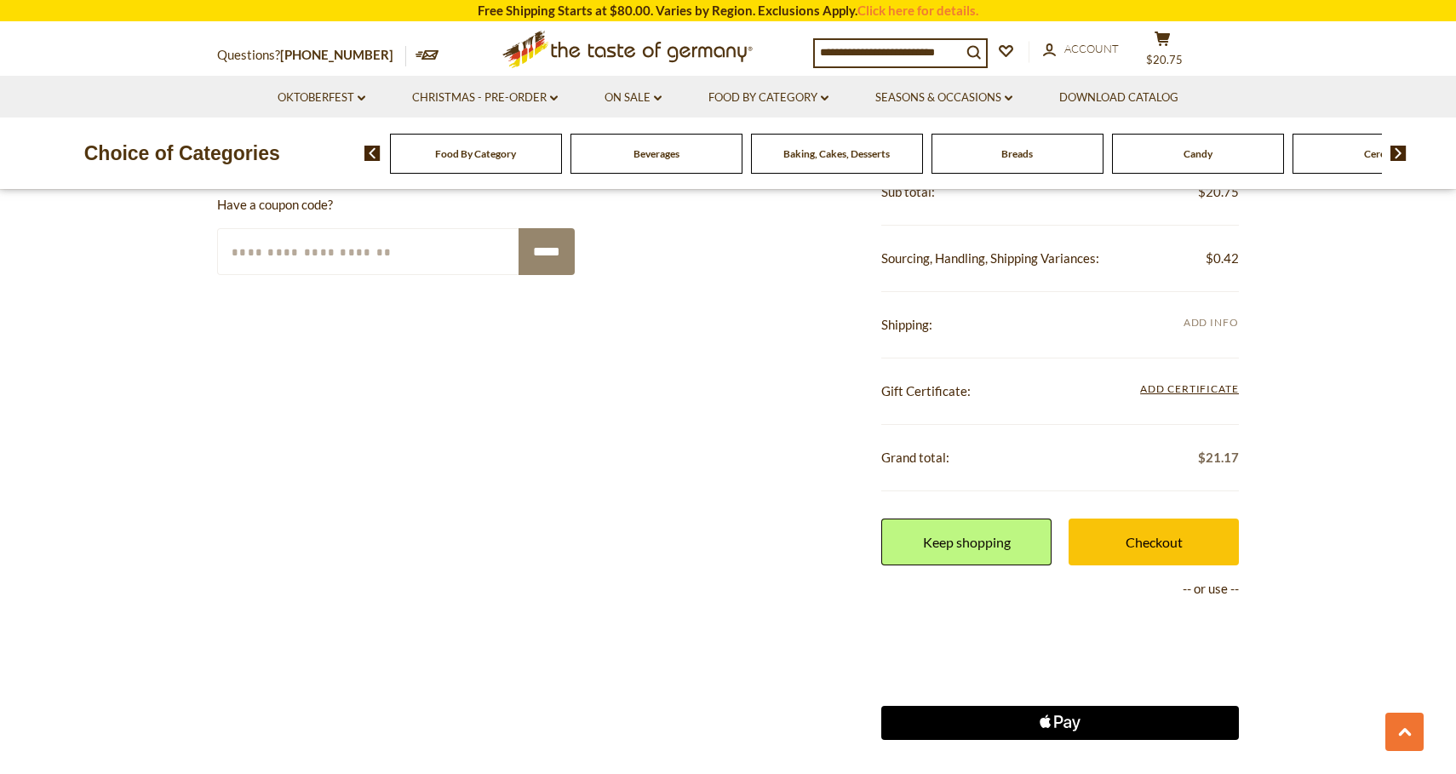
click at [1204, 316] on span "Add Info" at bounding box center [1210, 322] width 55 height 13
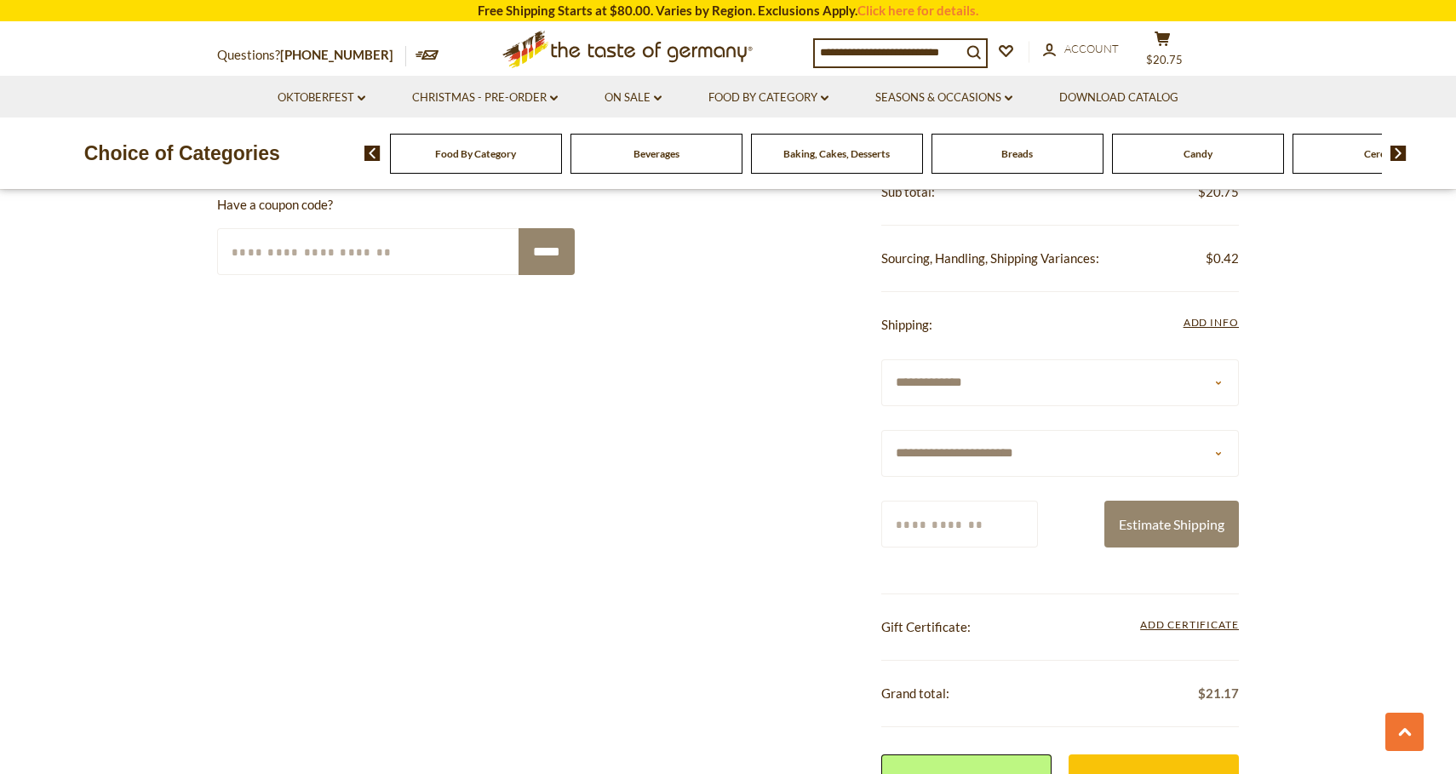
select select "**"
drag, startPoint x: 977, startPoint y: 520, endPoint x: 876, endPoint y: 519, distance: 100.5
click at [876, 521] on div "**********" at bounding box center [728, 600] width 1022 height 882
type input "*****"
click at [1155, 513] on button "Estimate Shipping" at bounding box center [1171, 524] width 135 height 47
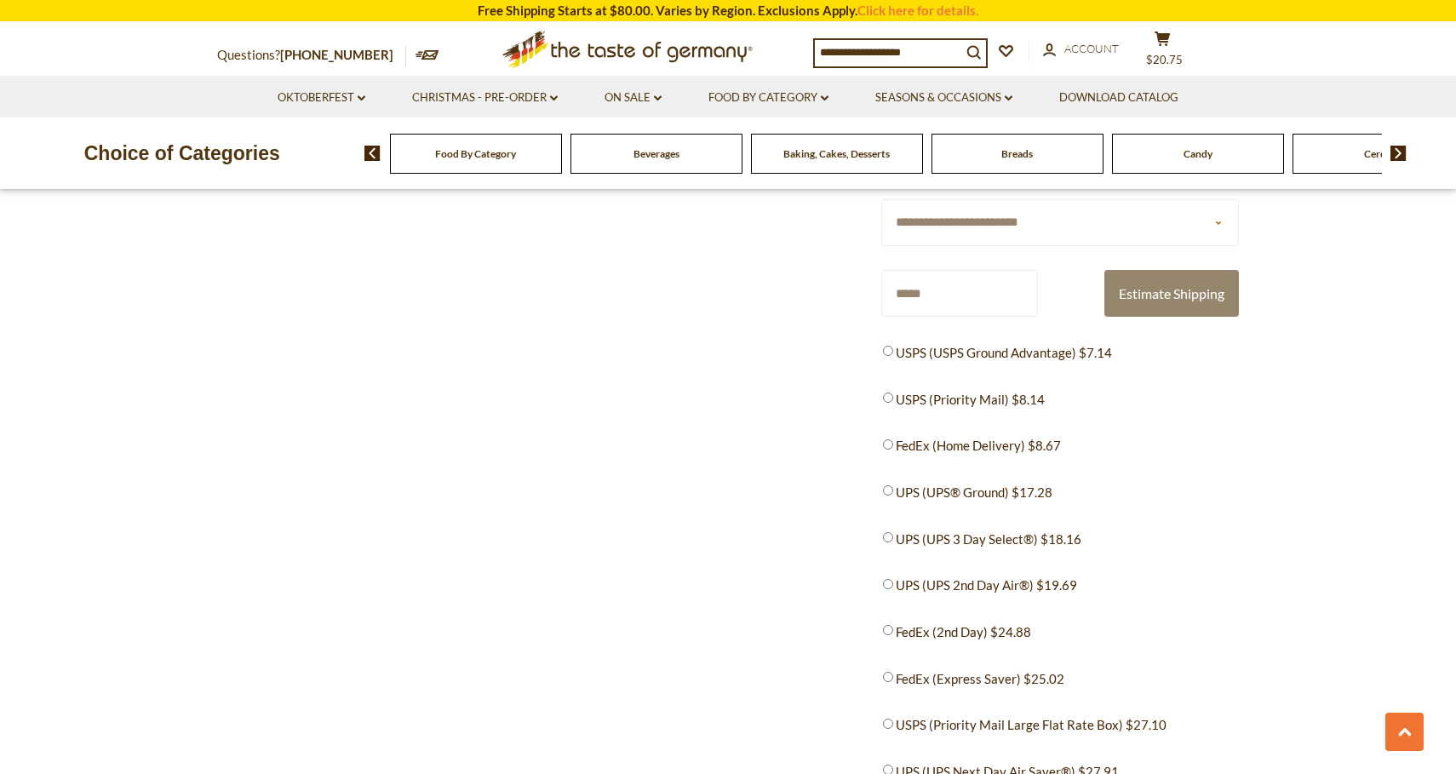
scroll to position [1155, 0]
click at [971, 393] on span "USPS (Priority Mail) $8.14" at bounding box center [970, 402] width 149 height 21
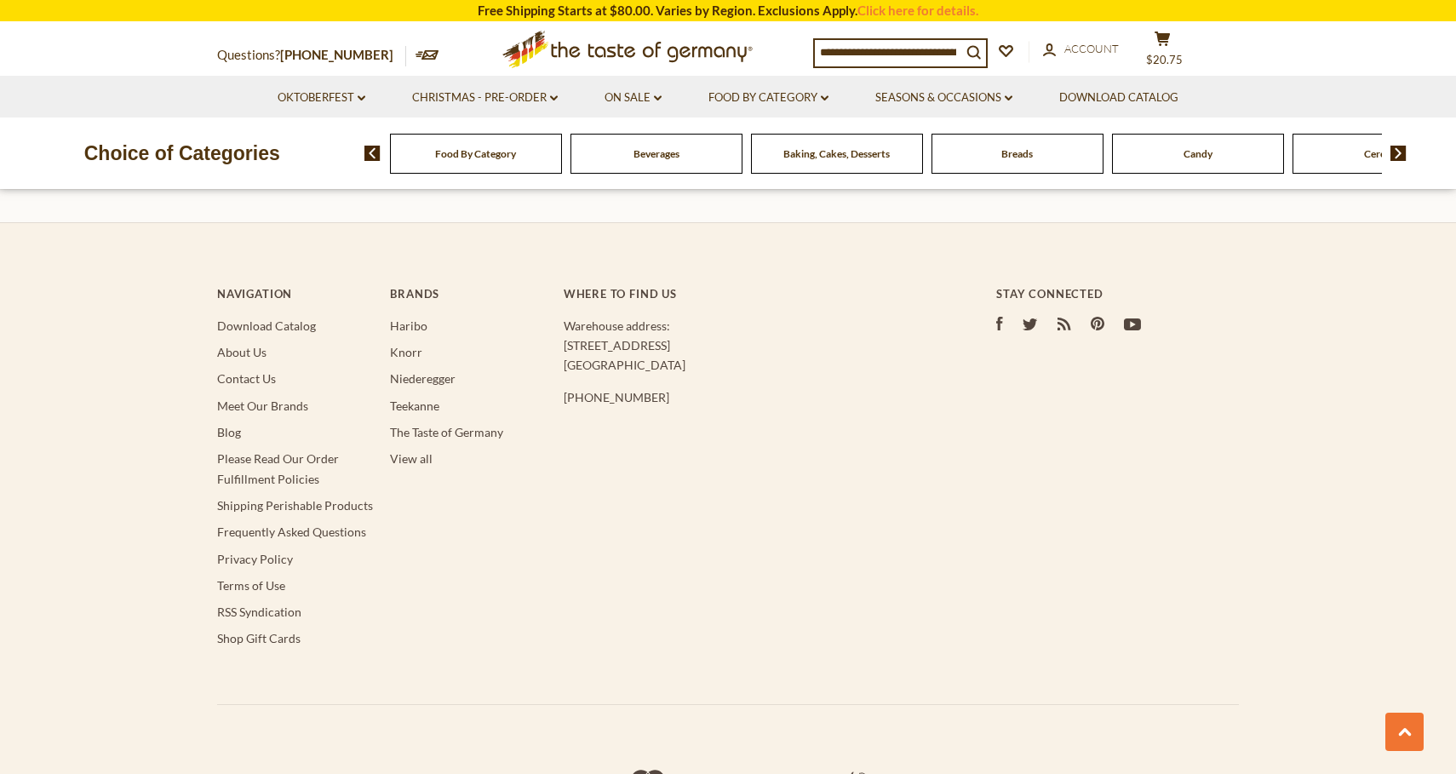
scroll to position [2294, 0]
click at [420, 324] on link "Haribo" at bounding box center [408, 331] width 37 height 14
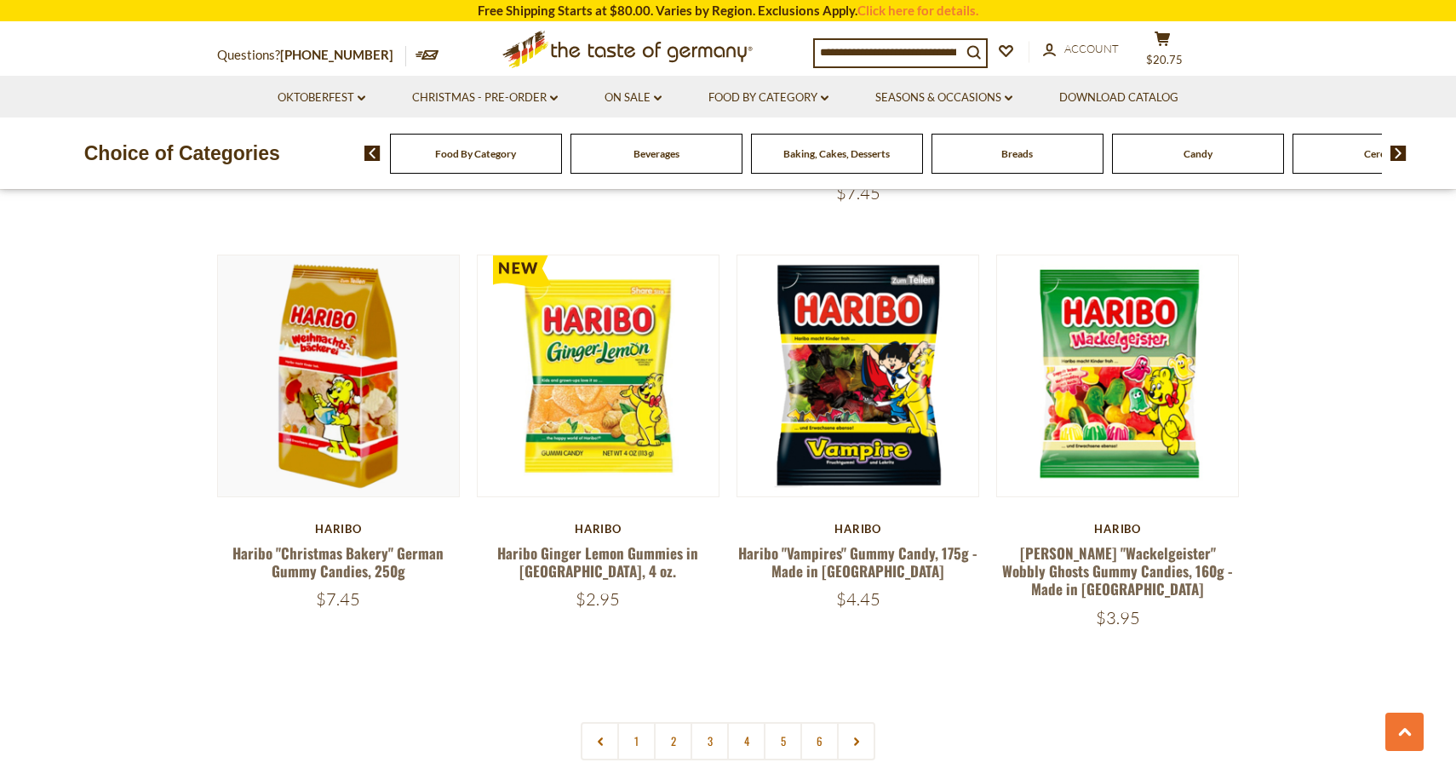
scroll to position [3466, 0]
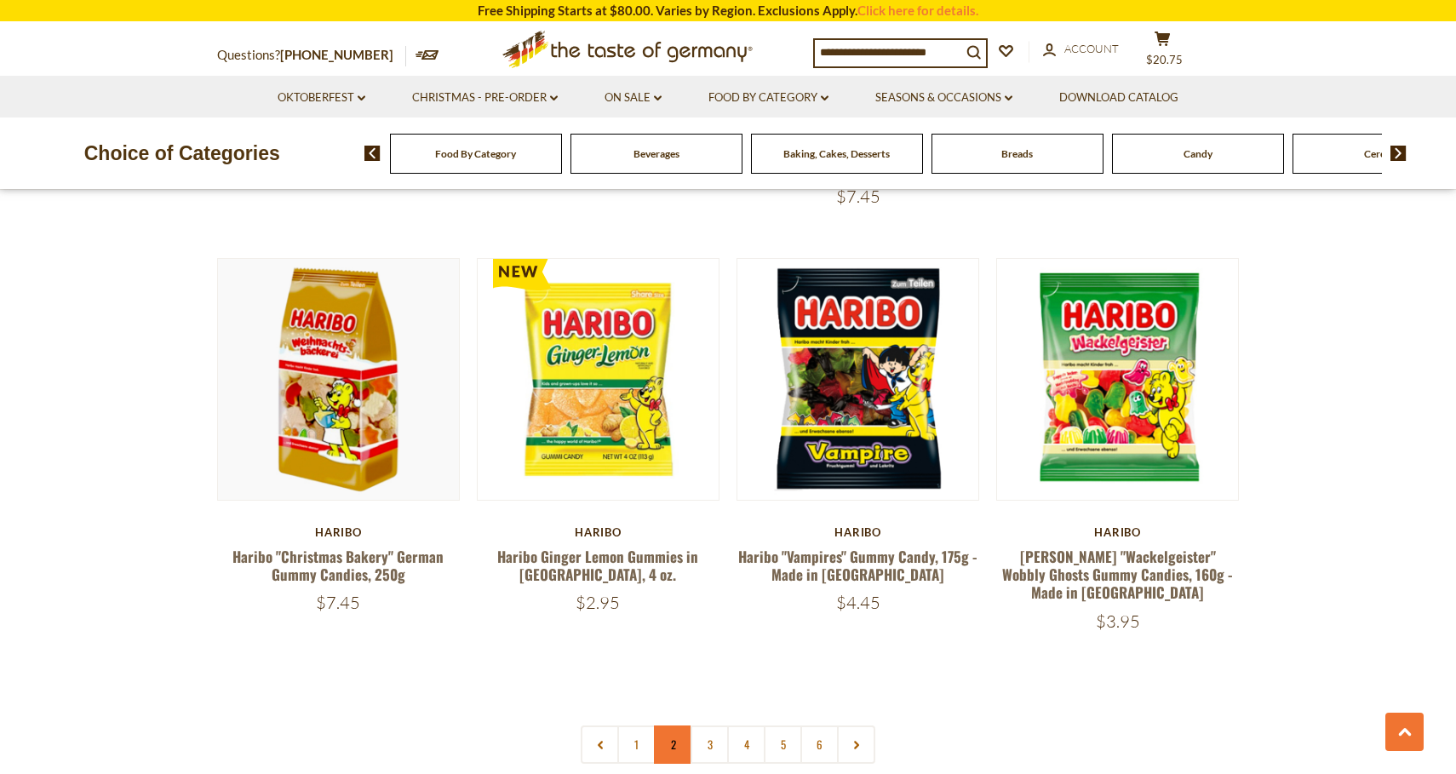
click at [673, 725] on link "2" at bounding box center [673, 744] width 38 height 38
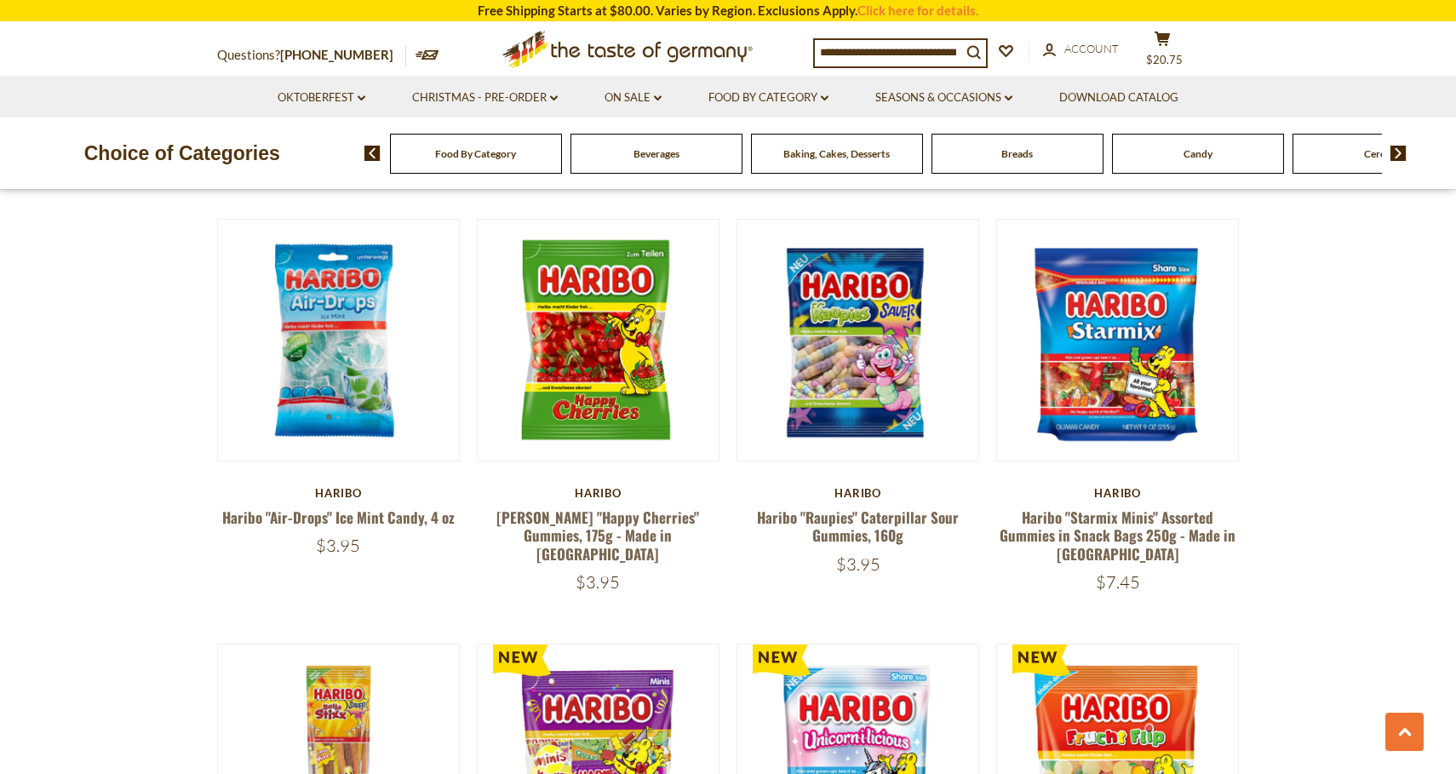
scroll to position [1377, 0]
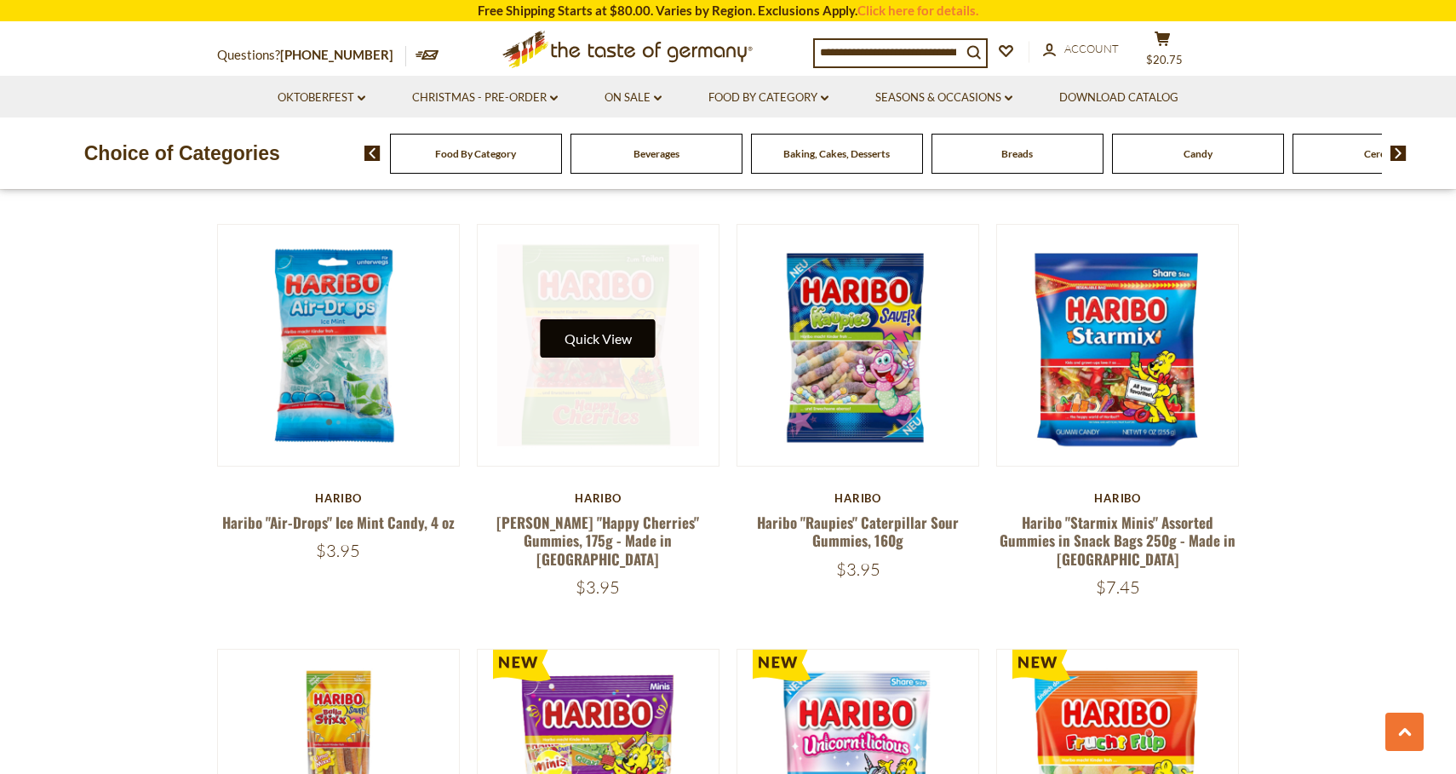
click at [585, 319] on button "Quick View" at bounding box center [598, 338] width 115 height 38
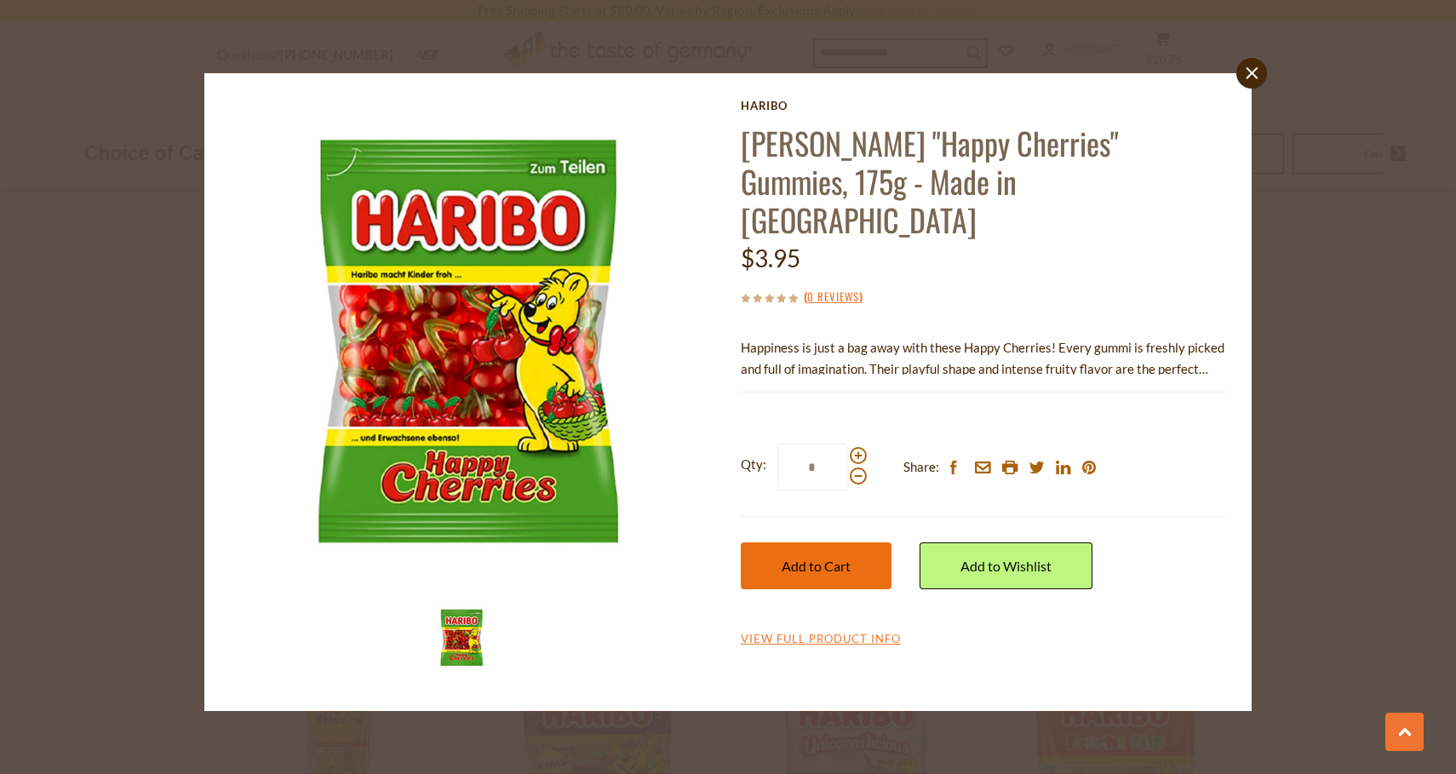
click at [826, 542] on button "Add to Cart" at bounding box center [816, 565] width 151 height 47
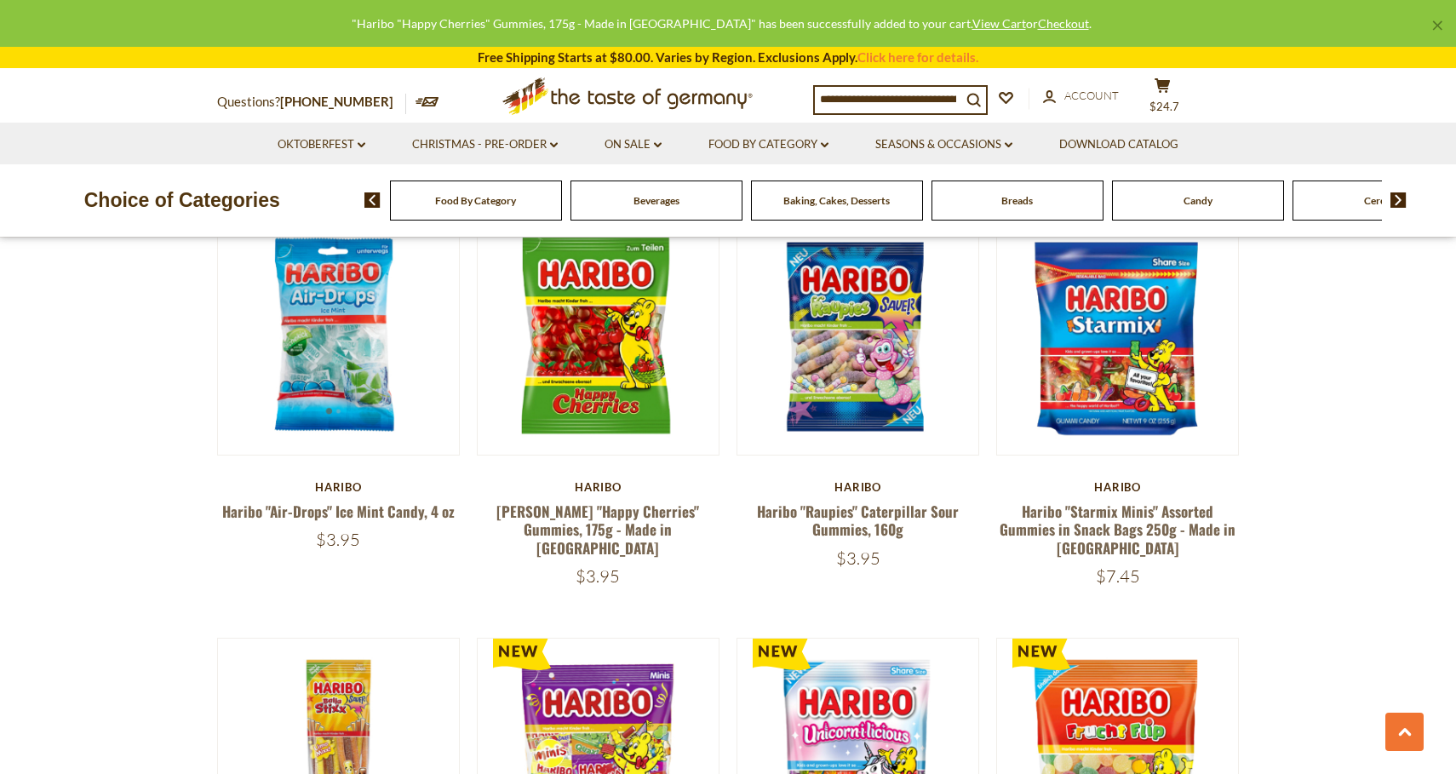
scroll to position [1389, 0]
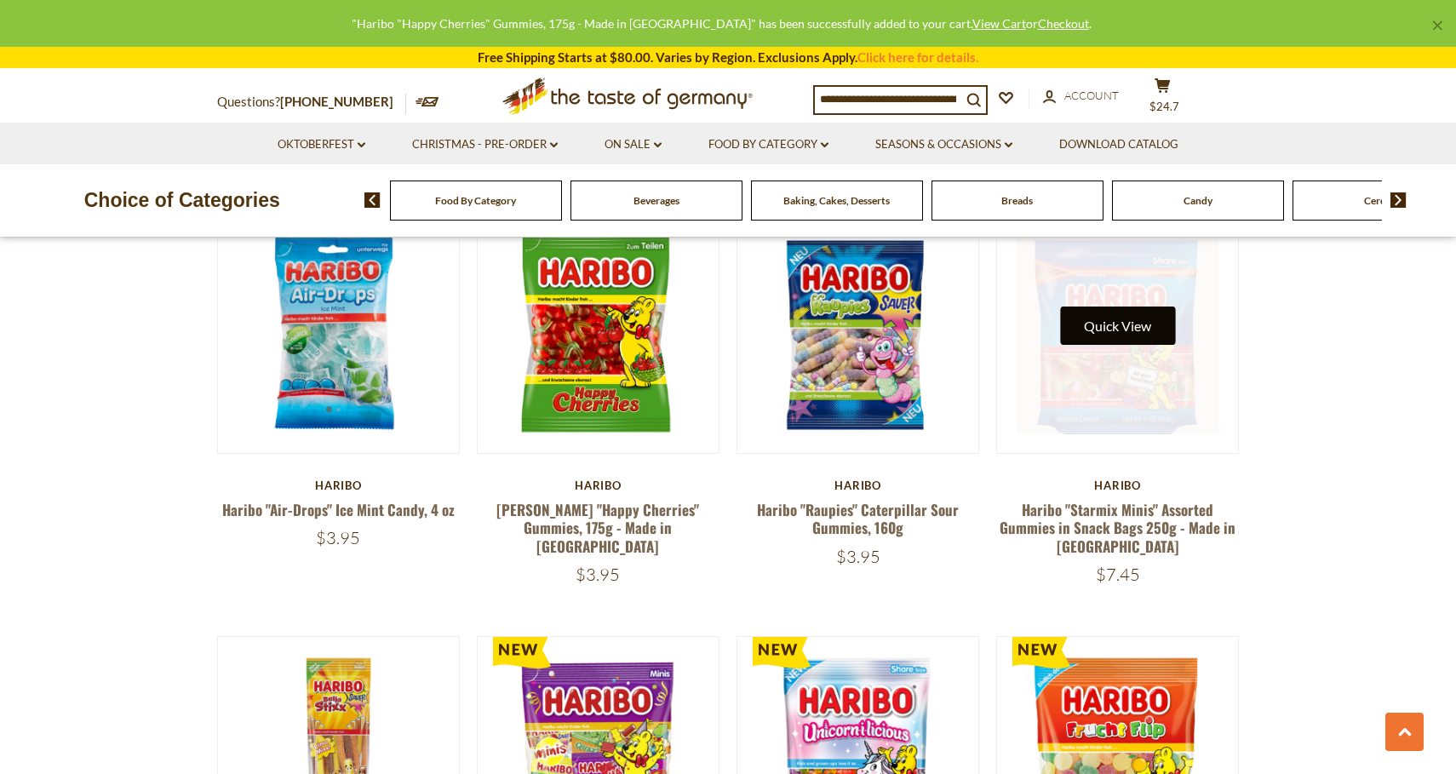
click at [1120, 307] on button "Quick View" at bounding box center [1117, 326] width 115 height 38
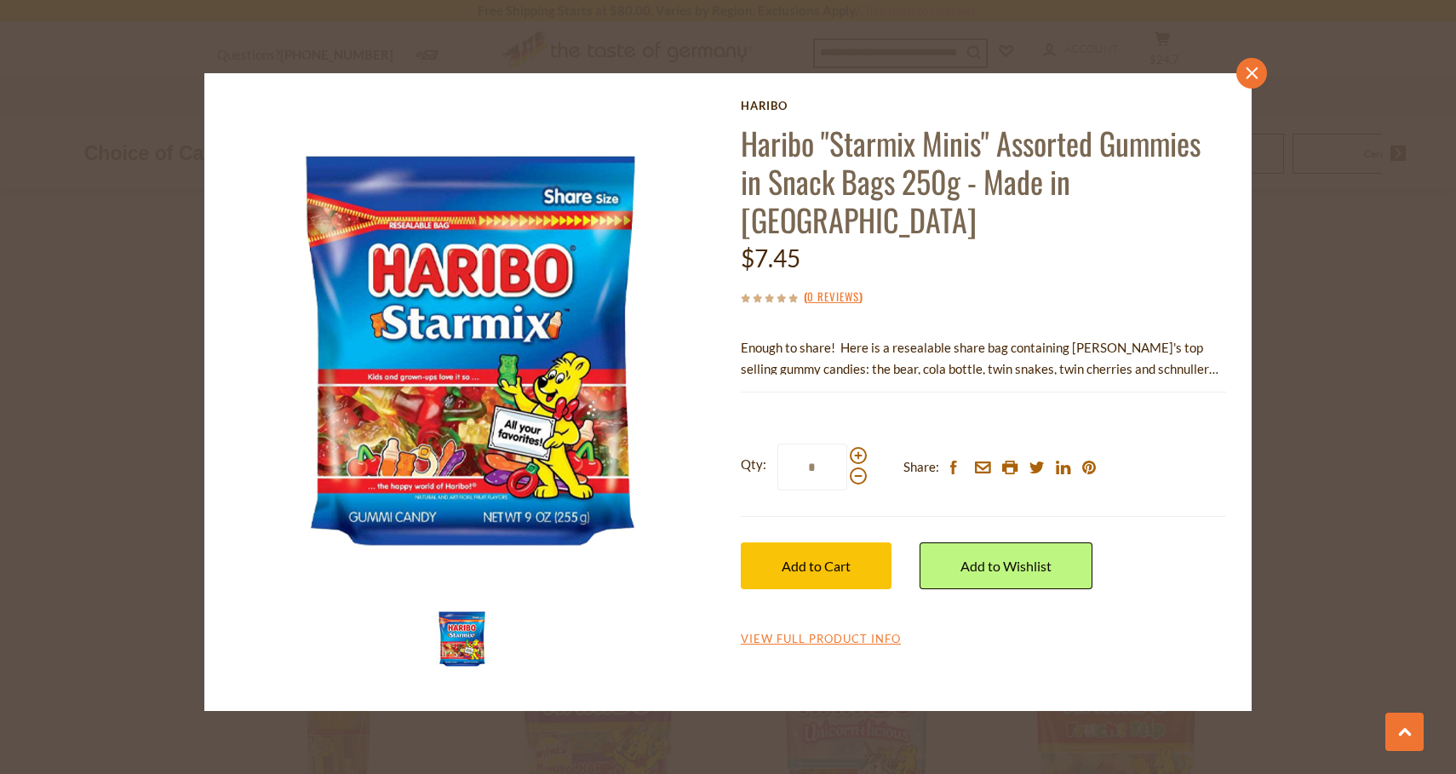
click at [1257, 64] on link "close" at bounding box center [1251, 73] width 31 height 31
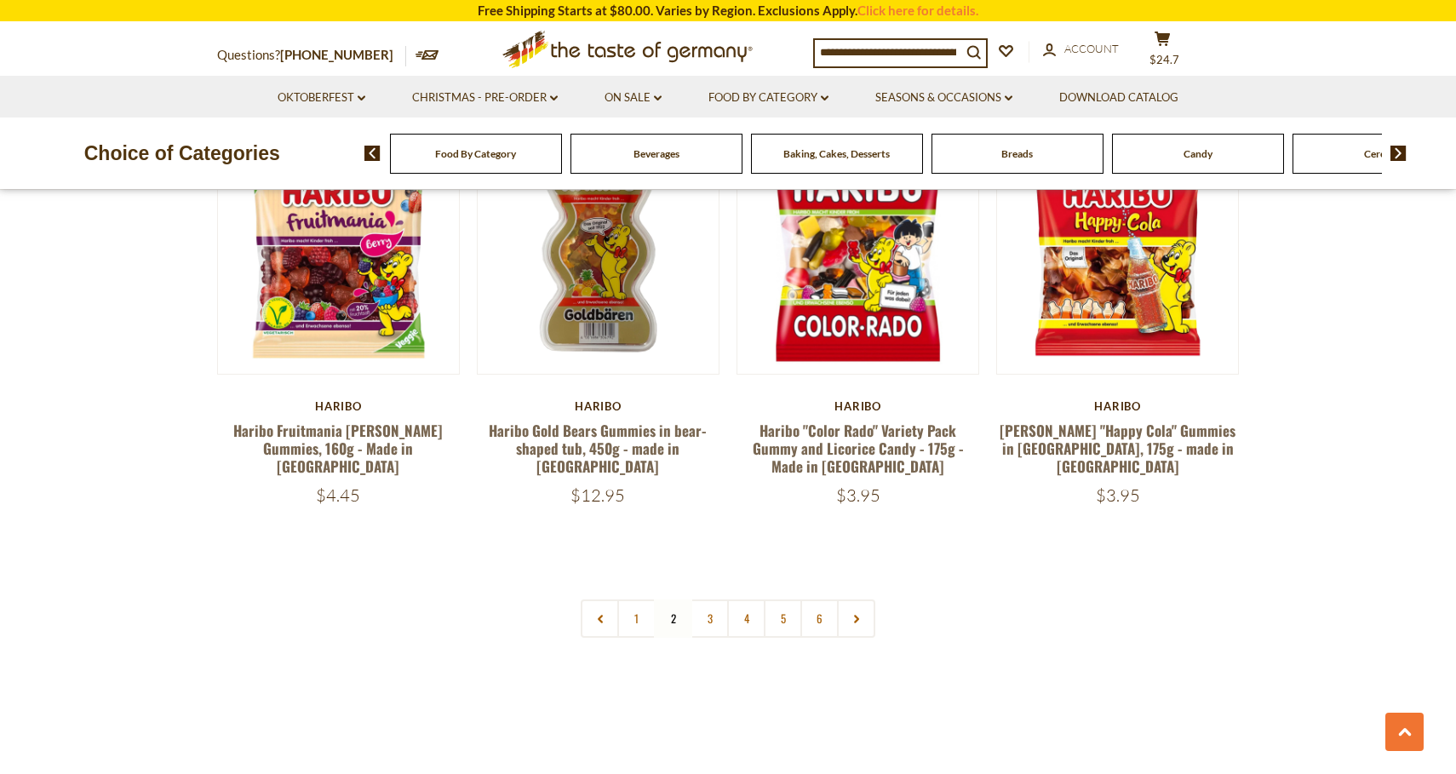
scroll to position [3597, 0]
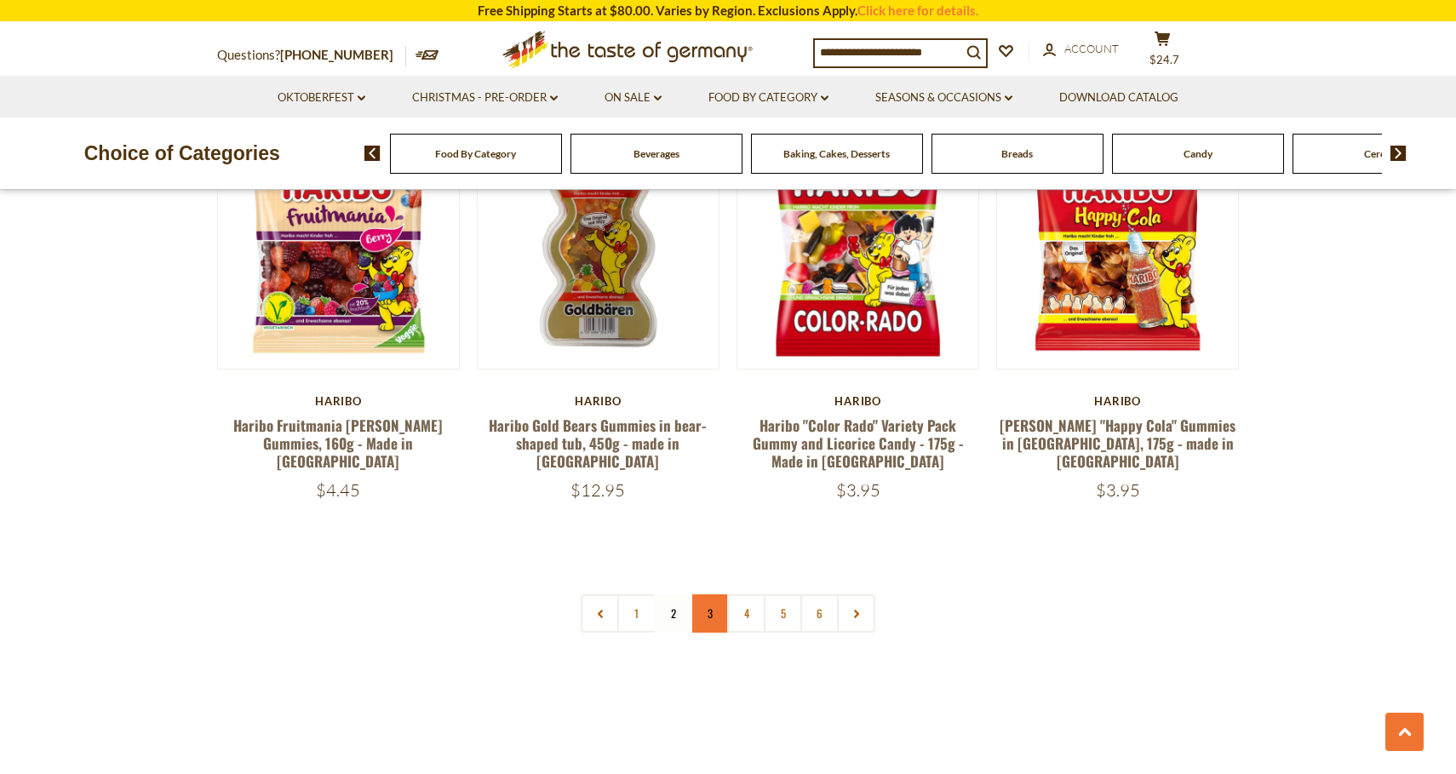
click at [719, 594] on link "3" at bounding box center [709, 613] width 38 height 38
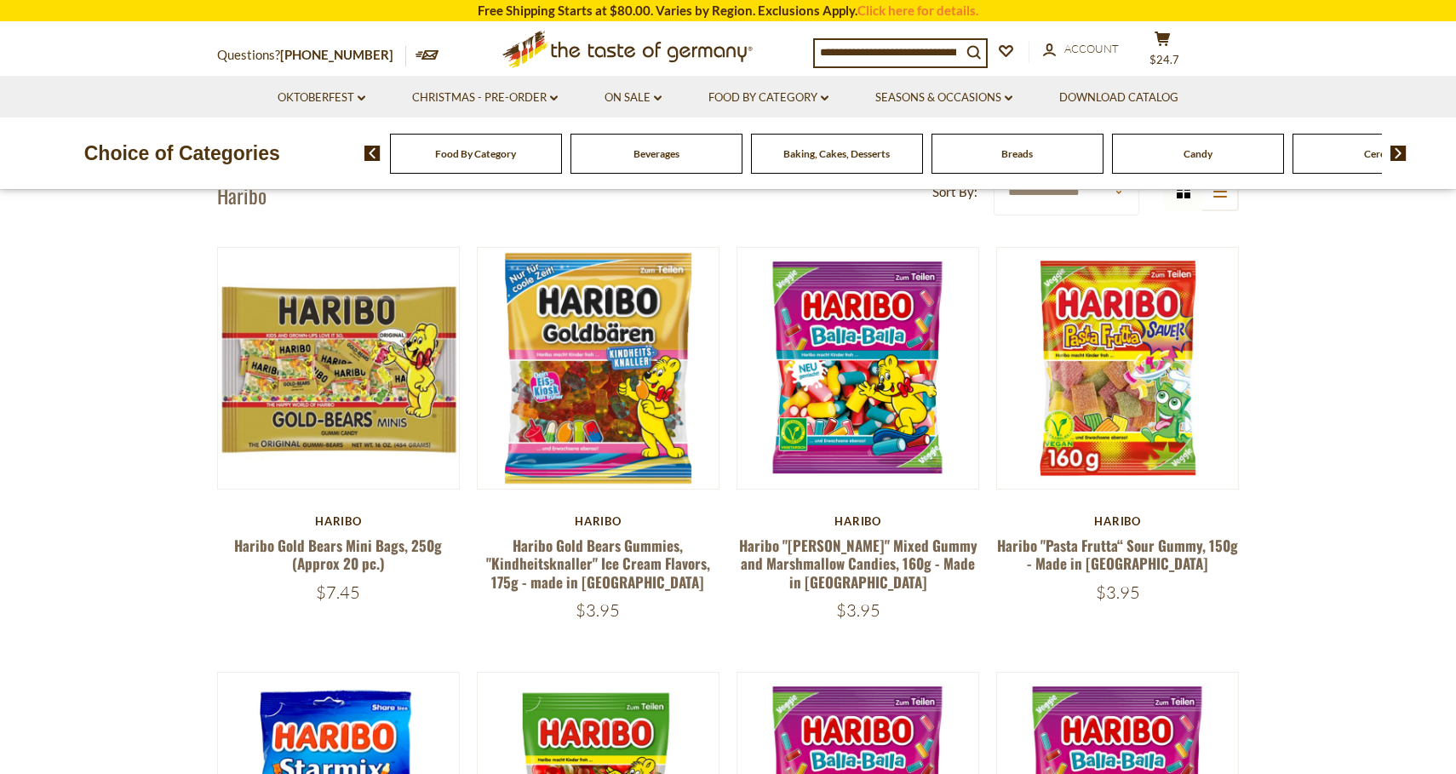
scroll to position [86, 0]
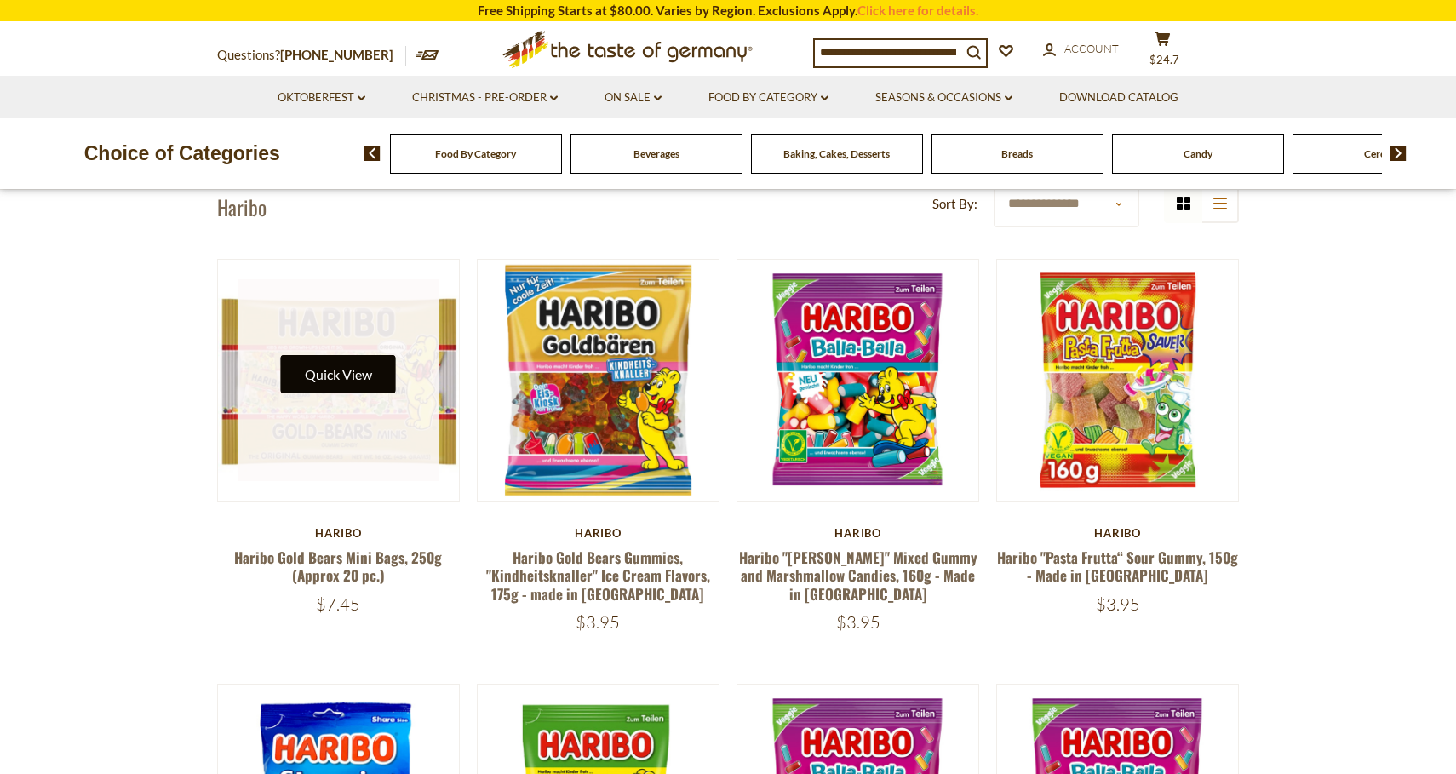
click at [341, 377] on button "Quick View" at bounding box center [338, 374] width 115 height 38
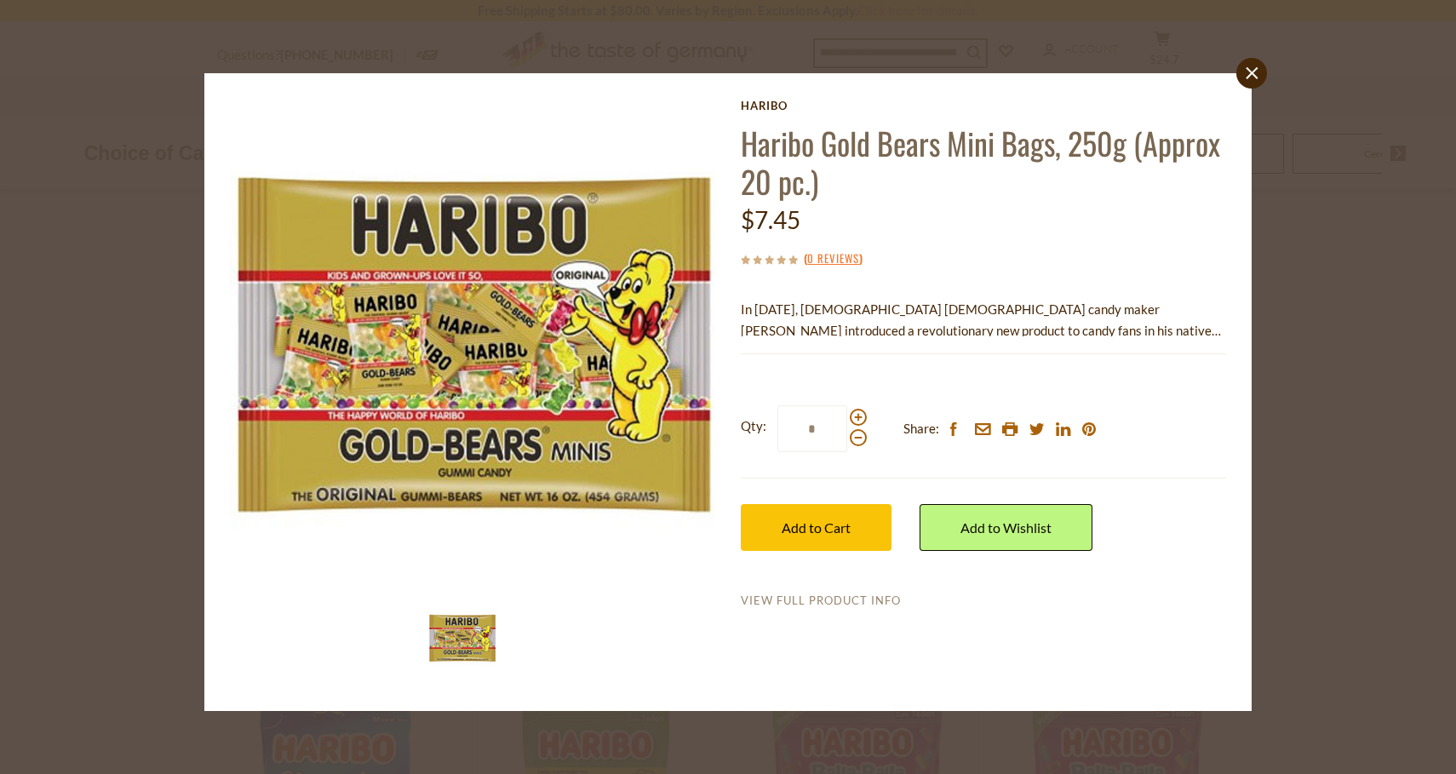
click at [823, 604] on link "View Full Product Info" at bounding box center [821, 600] width 160 height 15
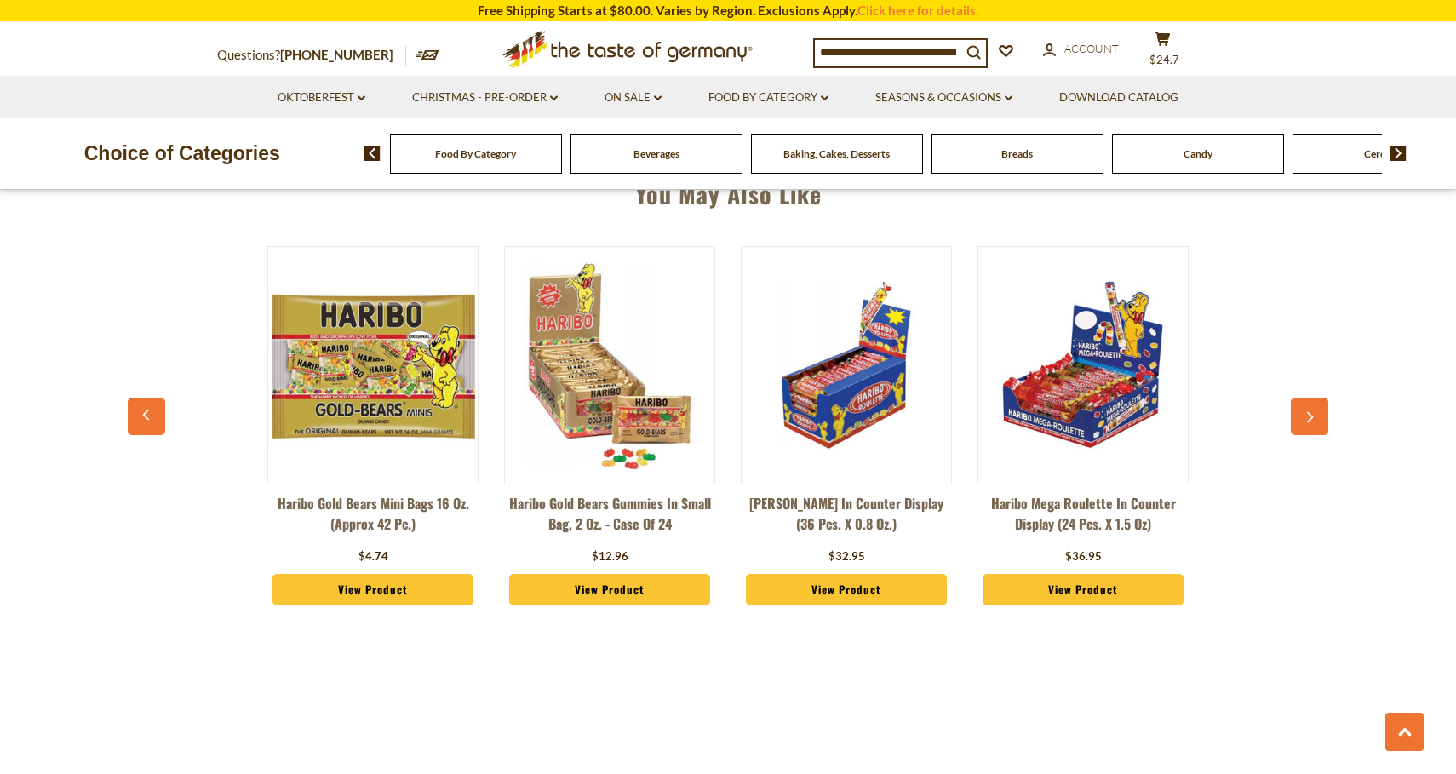
scroll to position [1233, 0]
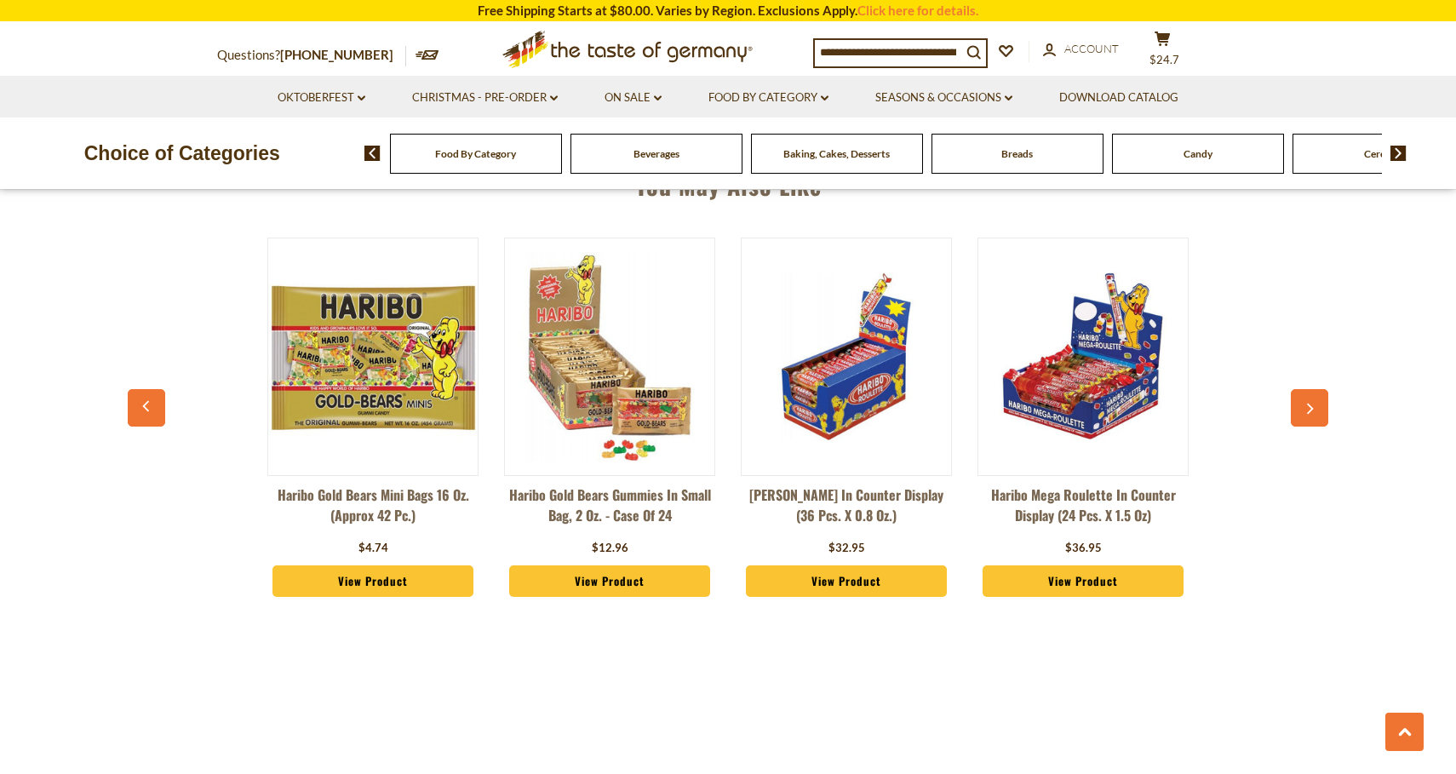
click at [660, 384] on img at bounding box center [609, 356] width 209 height 209
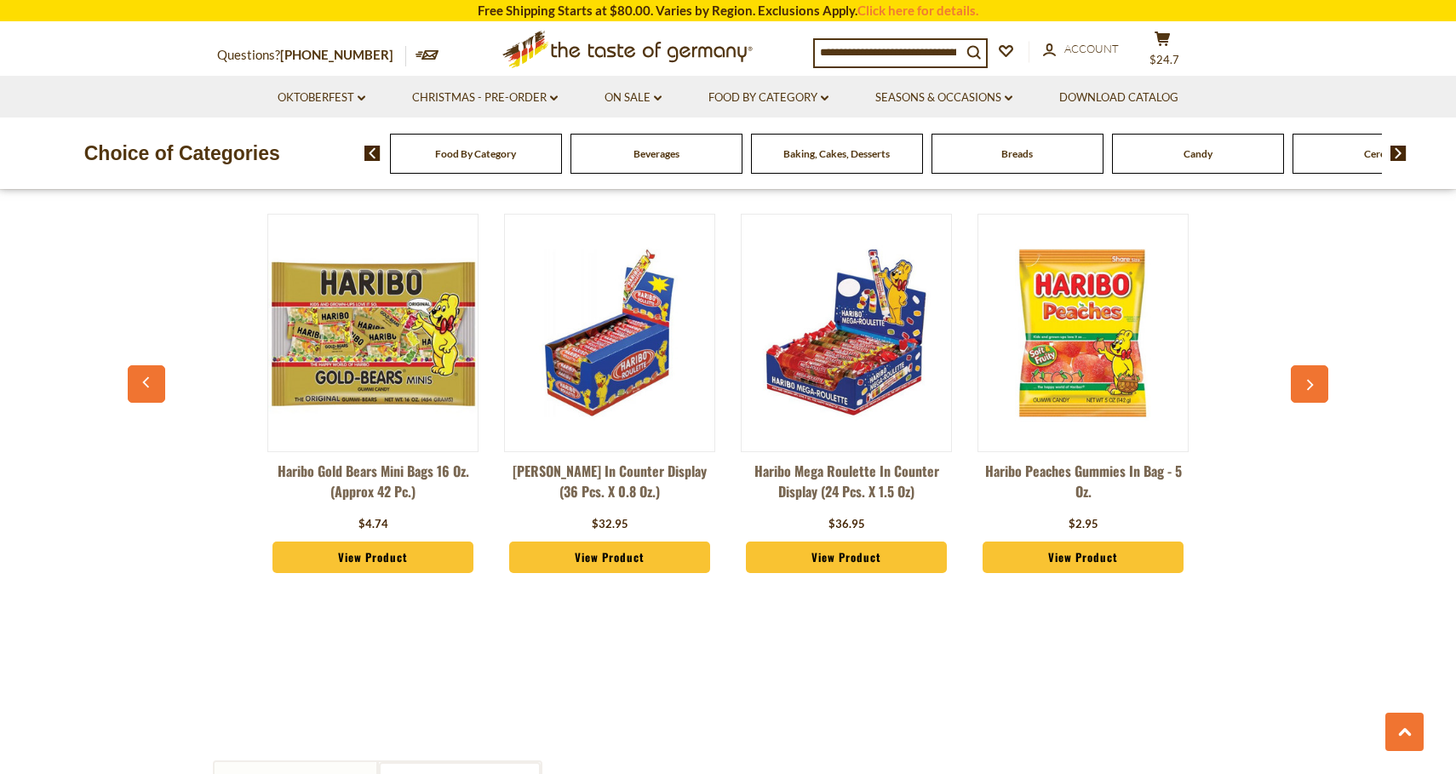
scroll to position [1293, 0]
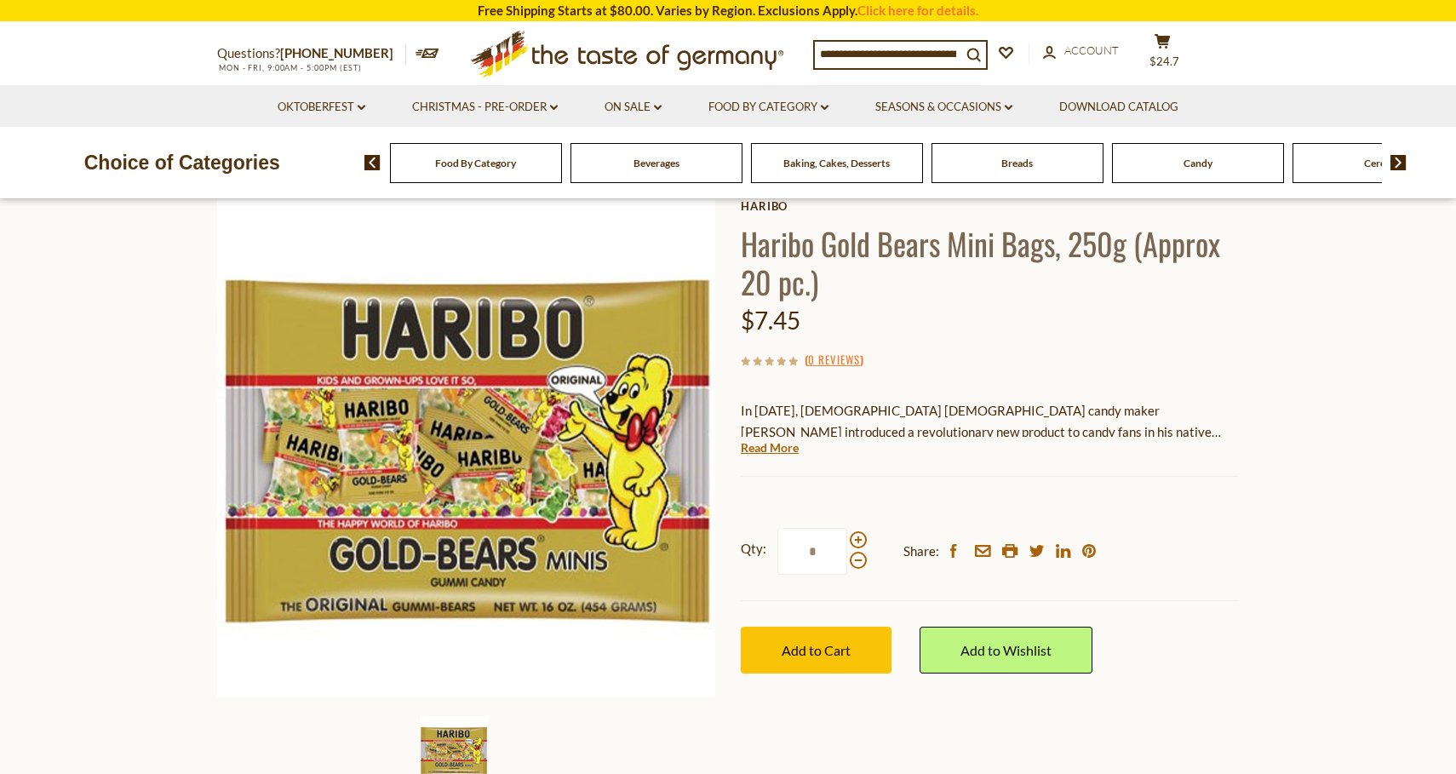
scroll to position [89, 0]
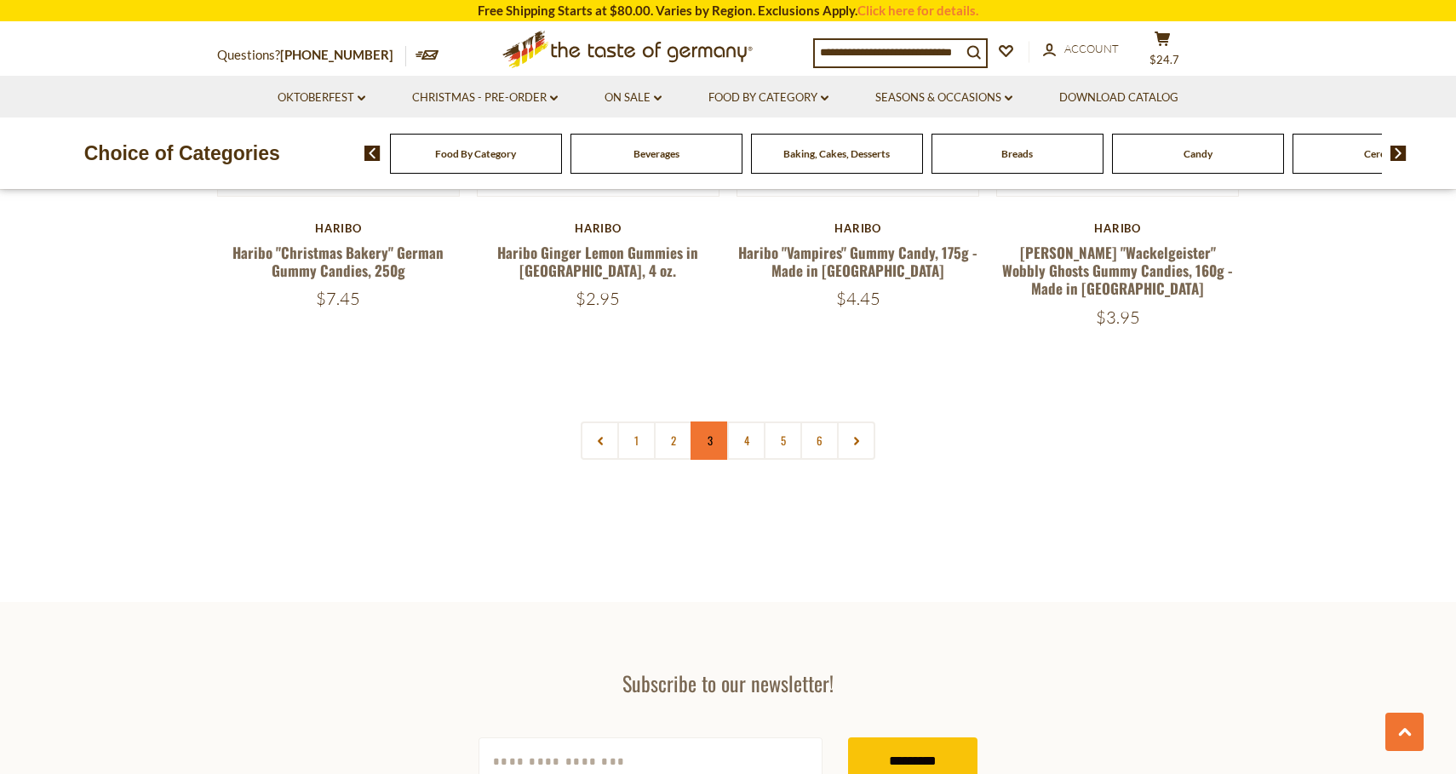
click at [720, 421] on link "3" at bounding box center [709, 440] width 38 height 38
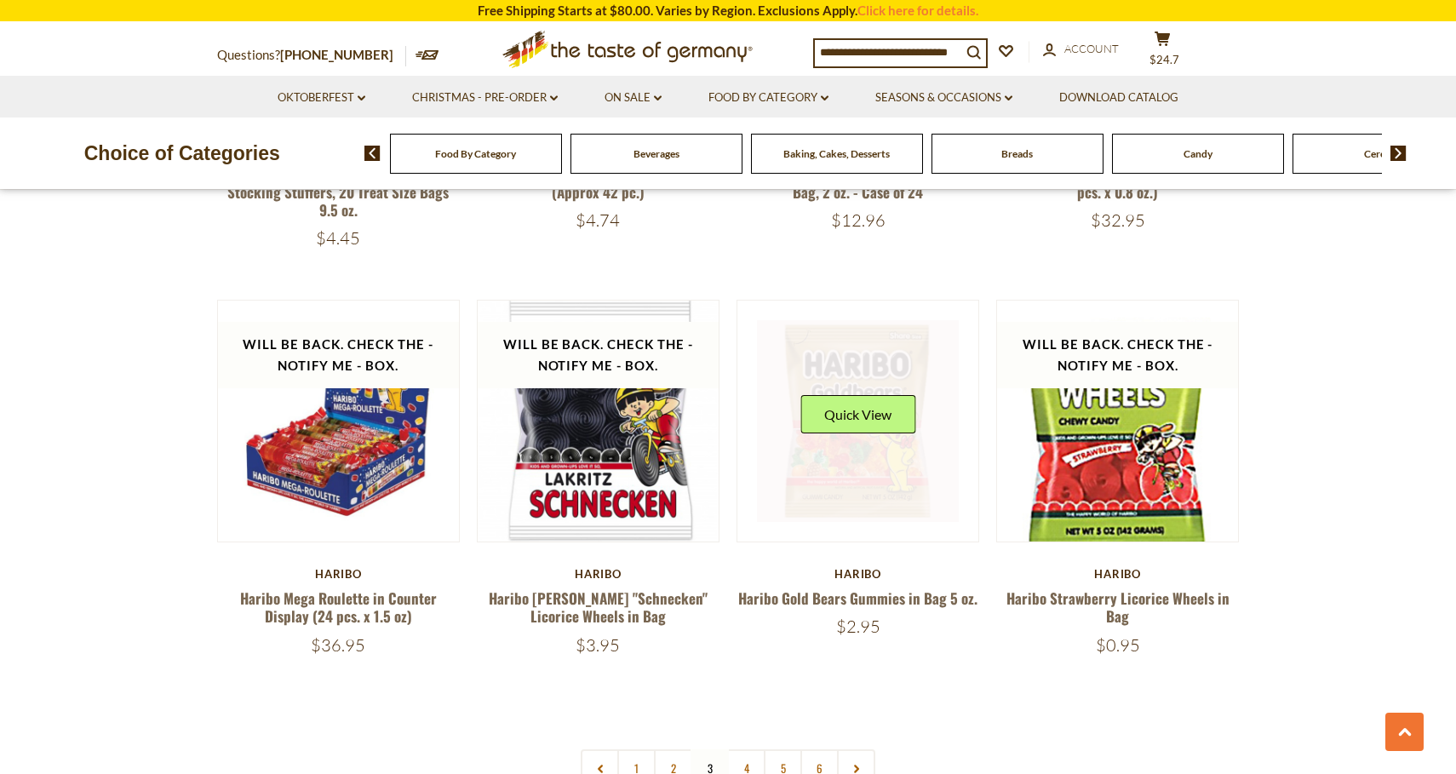
scroll to position [3424, 0]
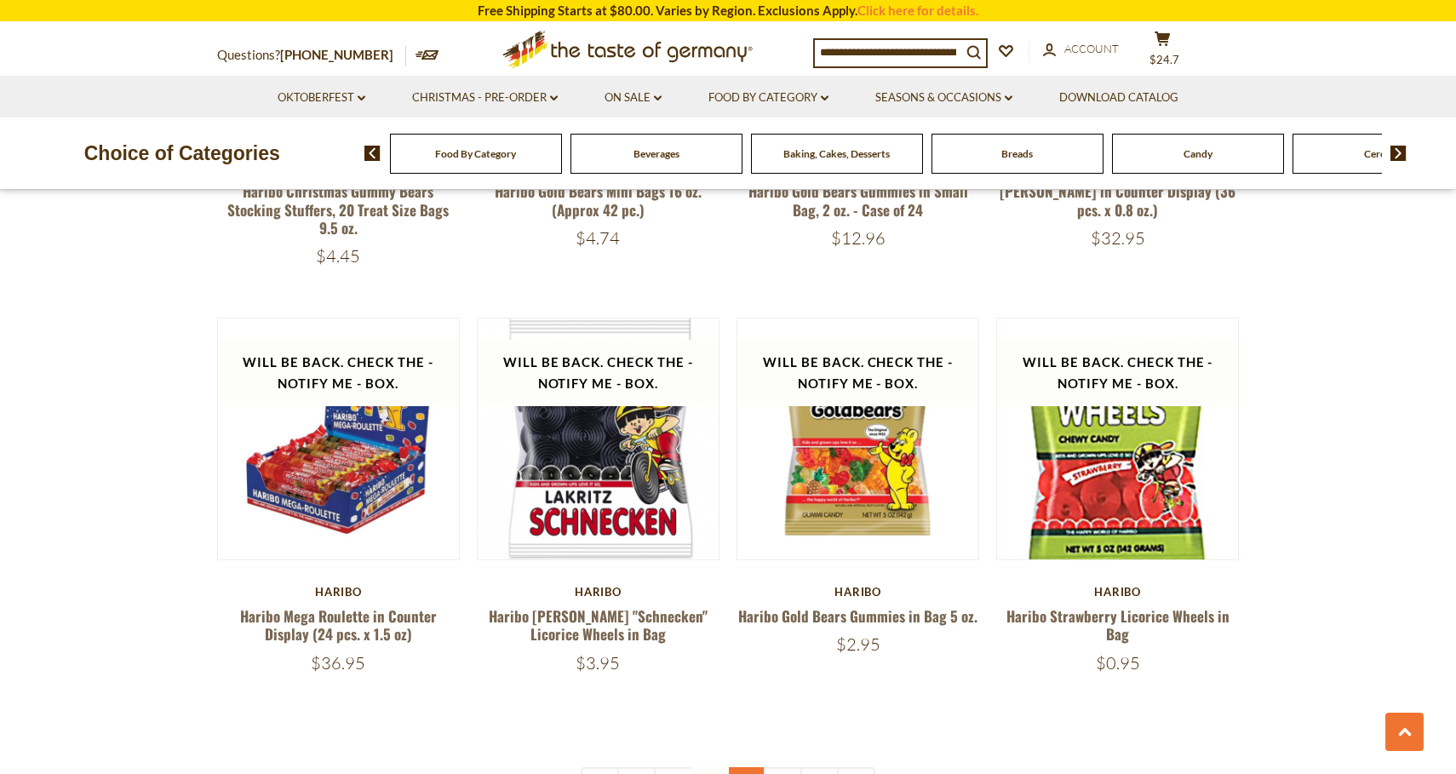
click at [749, 767] on link "4" at bounding box center [746, 786] width 38 height 38
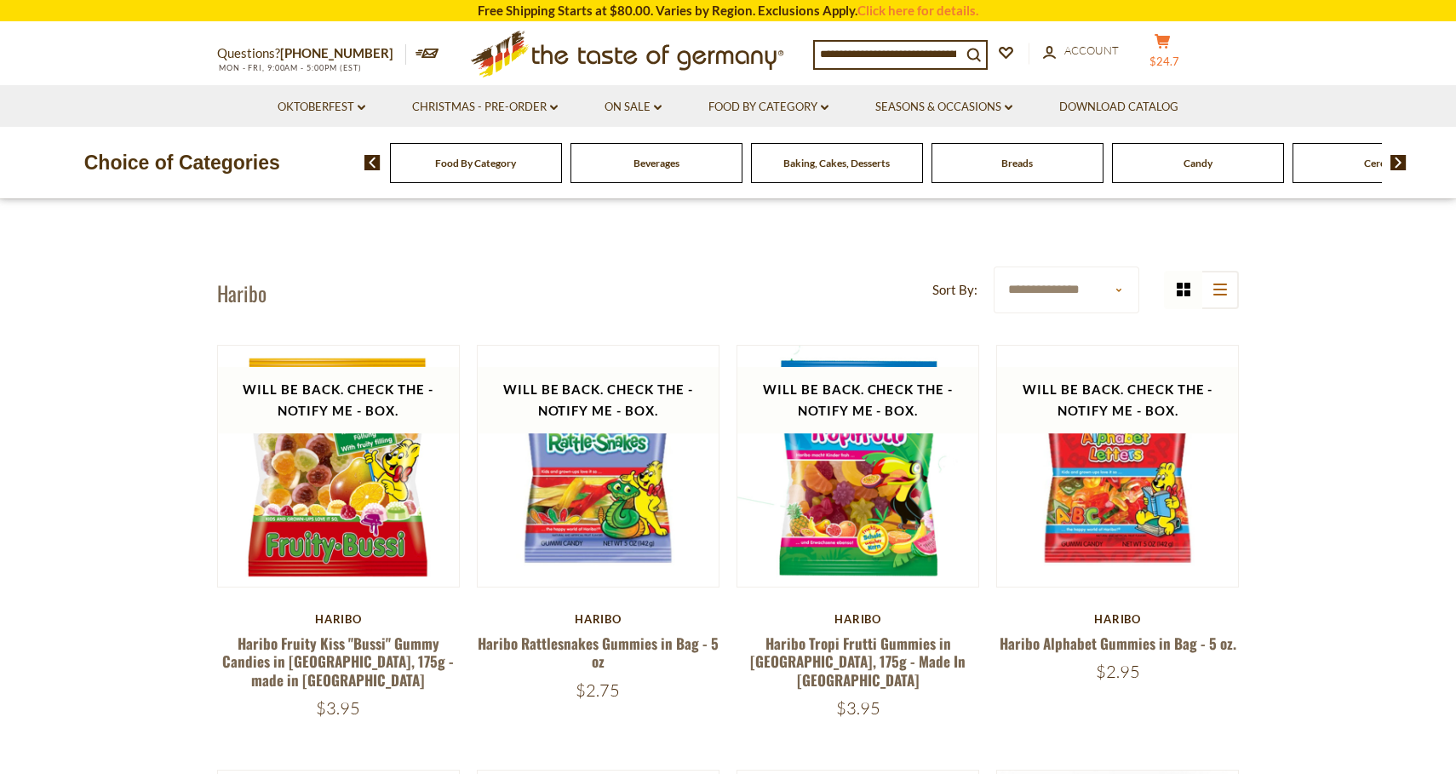
scroll to position [0, 0]
click at [1170, 54] on span "$24.7" at bounding box center [1164, 61] width 30 height 14
